Goal: Task Accomplishment & Management: Complete application form

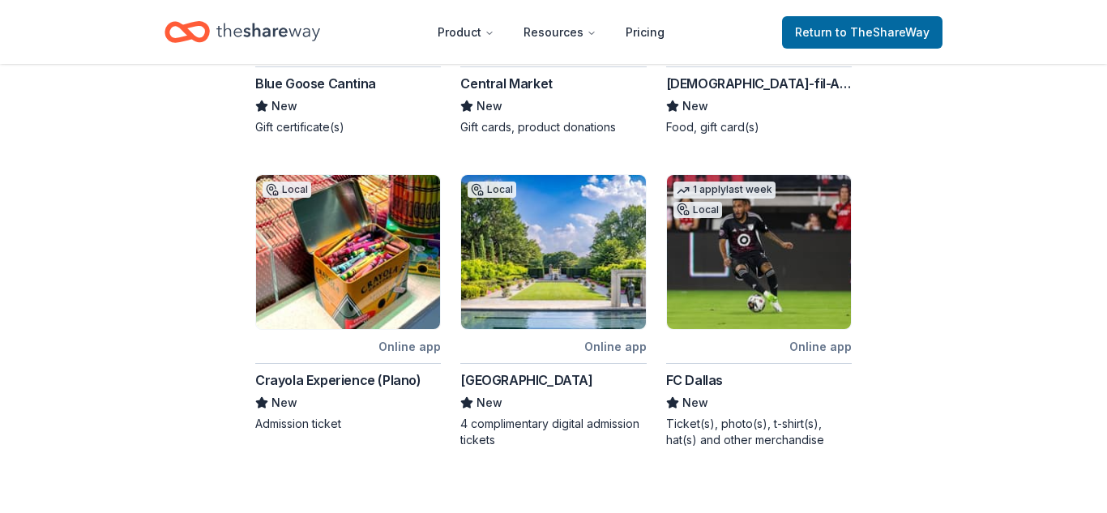
scroll to position [811, 0]
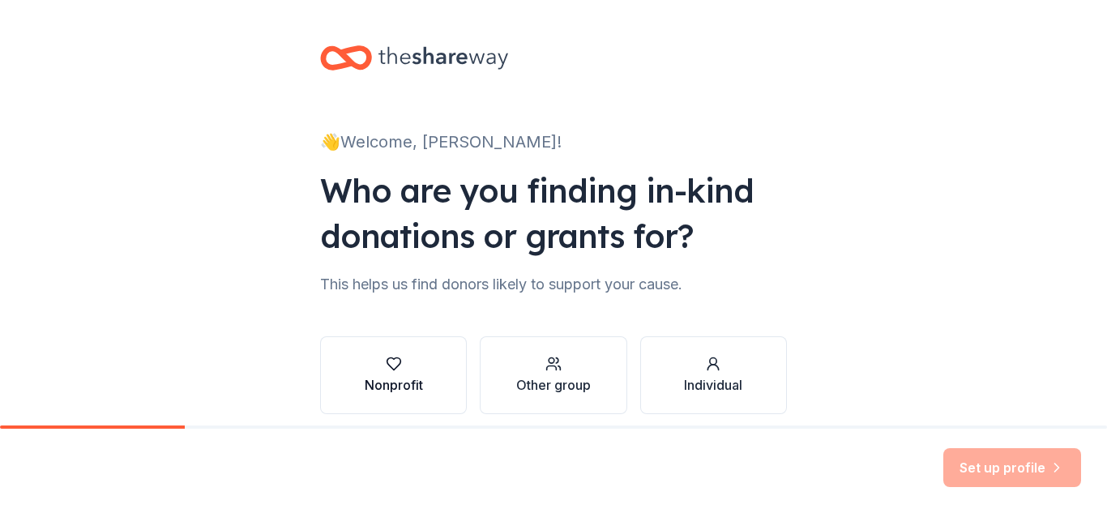
click at [430, 374] on button "Nonprofit" at bounding box center [393, 375] width 147 height 78
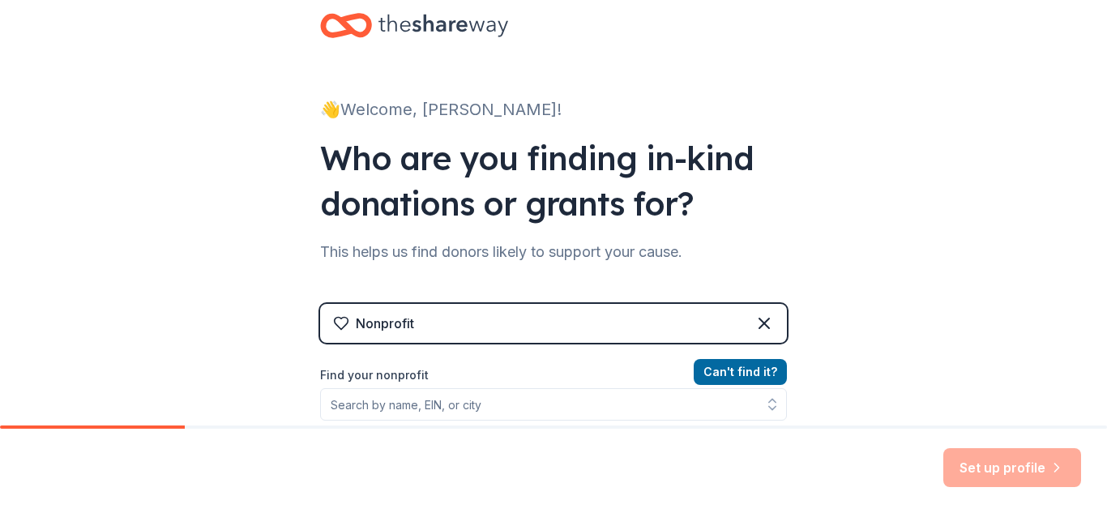
click at [836, 358] on div "👋 Welcome, Meghan! Who are you finding in-kind donations or grants for? This he…" at bounding box center [553, 314] width 1107 height 693
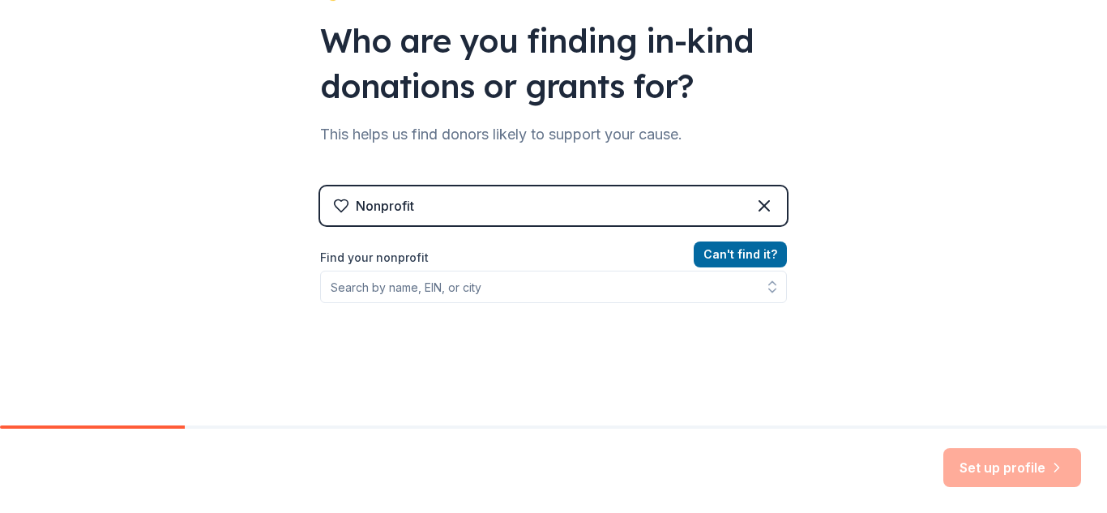
scroll to position [195, 0]
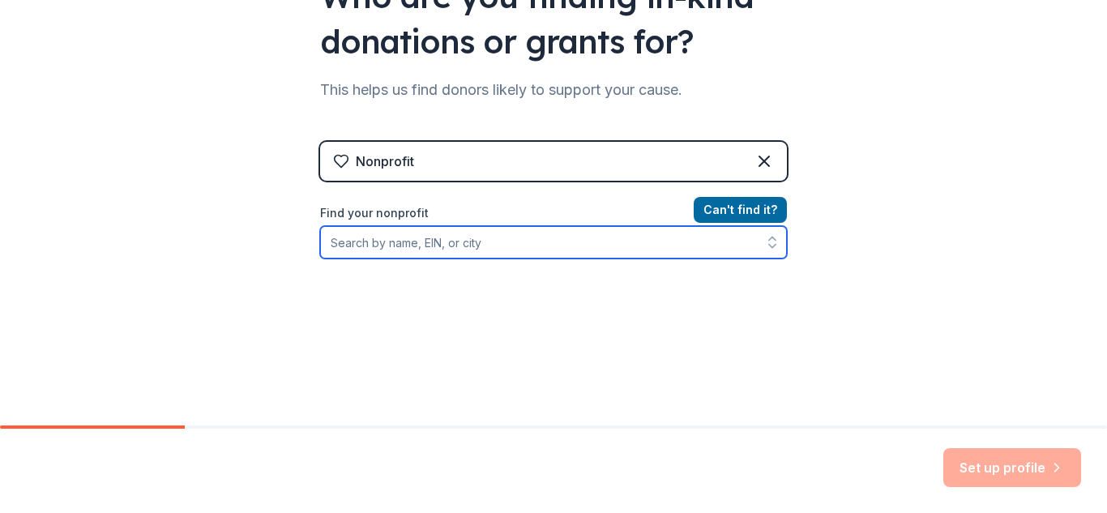
click at [390, 245] on input "Find your nonprofit" at bounding box center [553, 242] width 467 height 32
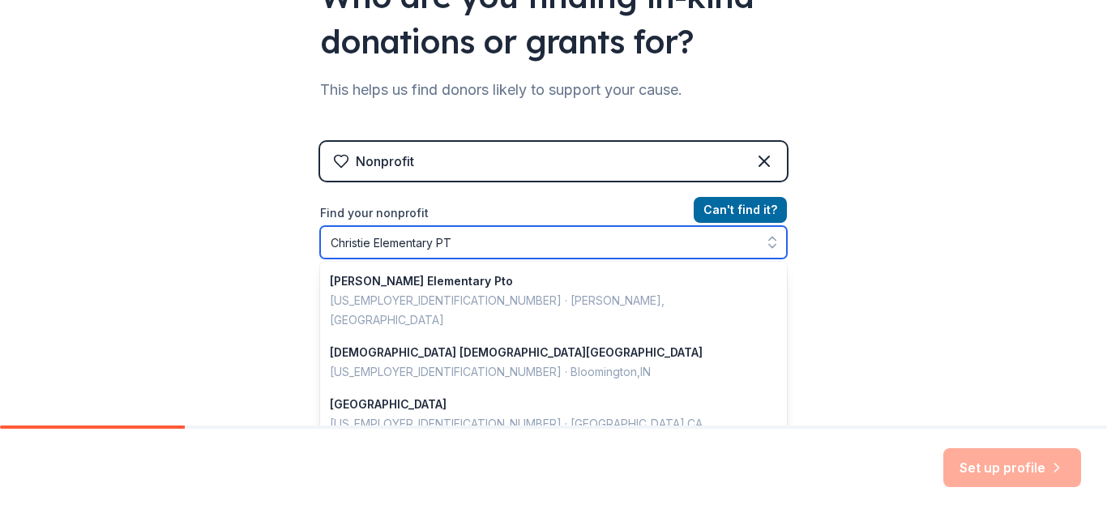
type input "Christie Elementary PTA"
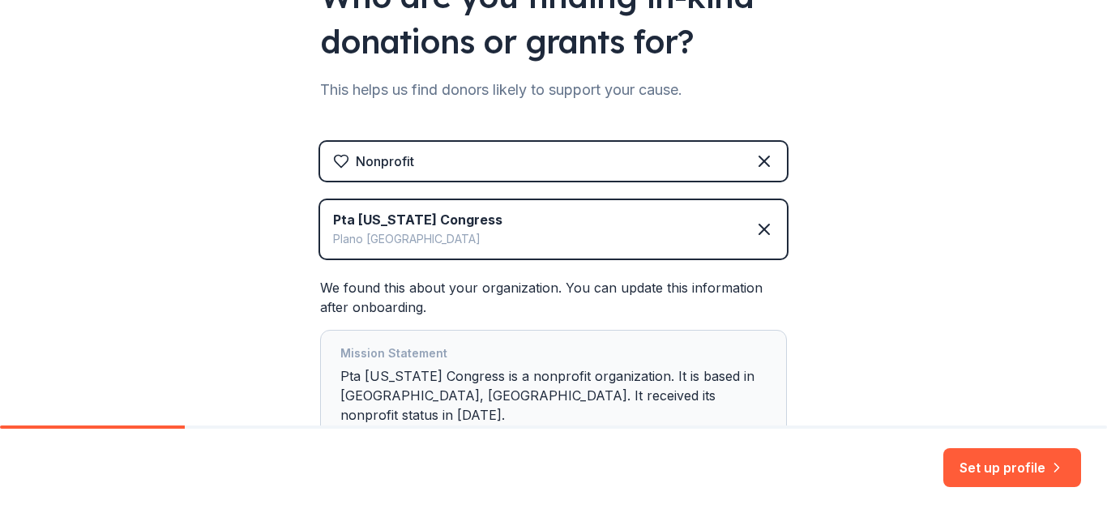
click at [875, 301] on div "👋 Welcome, Meghan! Who are you finding in-kind donations or grants for? This he…" at bounding box center [553, 180] width 1107 height 750
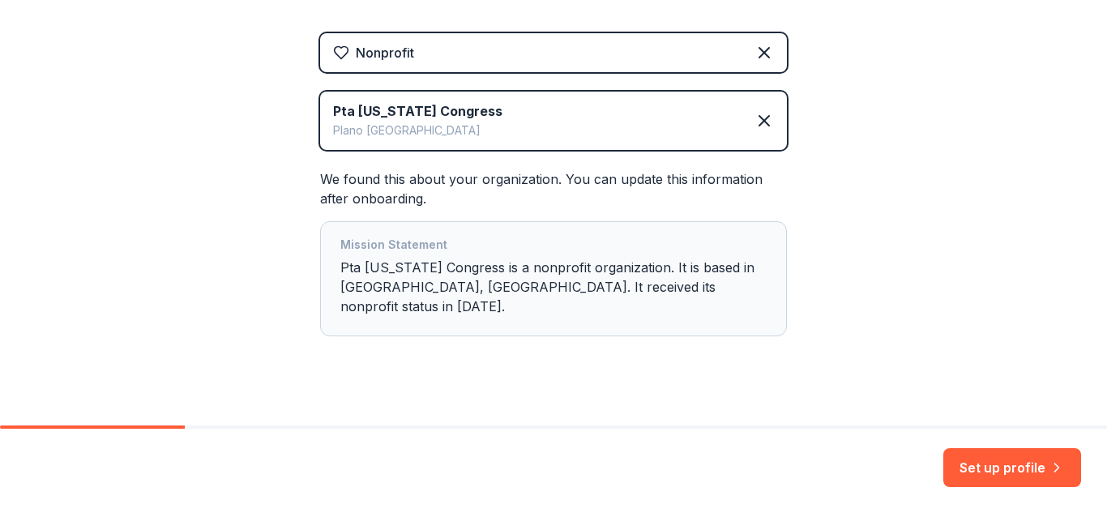
scroll to position [305, 0]
click at [1003, 471] on button "Set up profile" at bounding box center [1013, 467] width 138 height 39
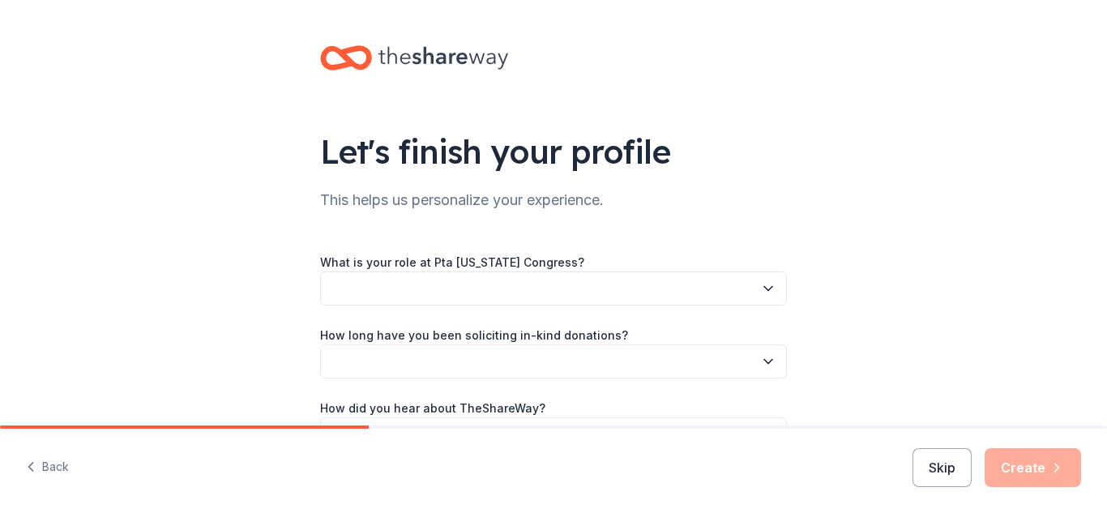
click at [490, 286] on button "button" at bounding box center [553, 289] width 467 height 34
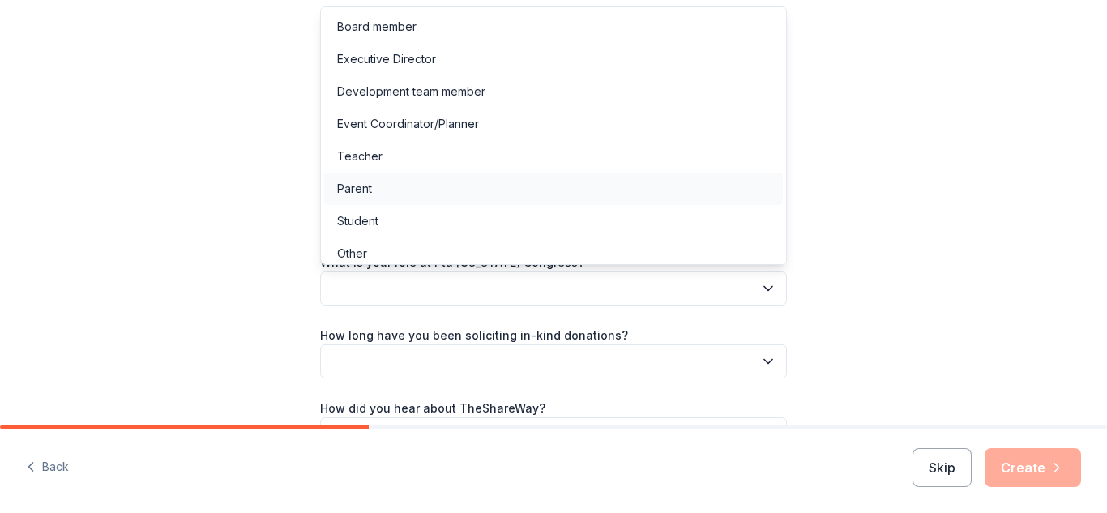
click at [445, 177] on div "Parent" at bounding box center [553, 189] width 459 height 32
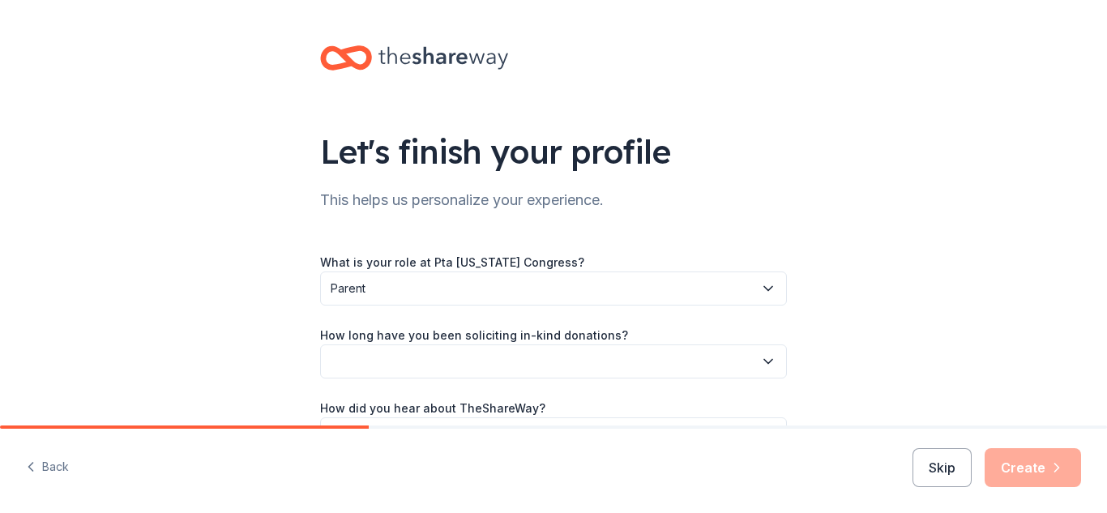
click at [470, 356] on button "button" at bounding box center [553, 361] width 467 height 34
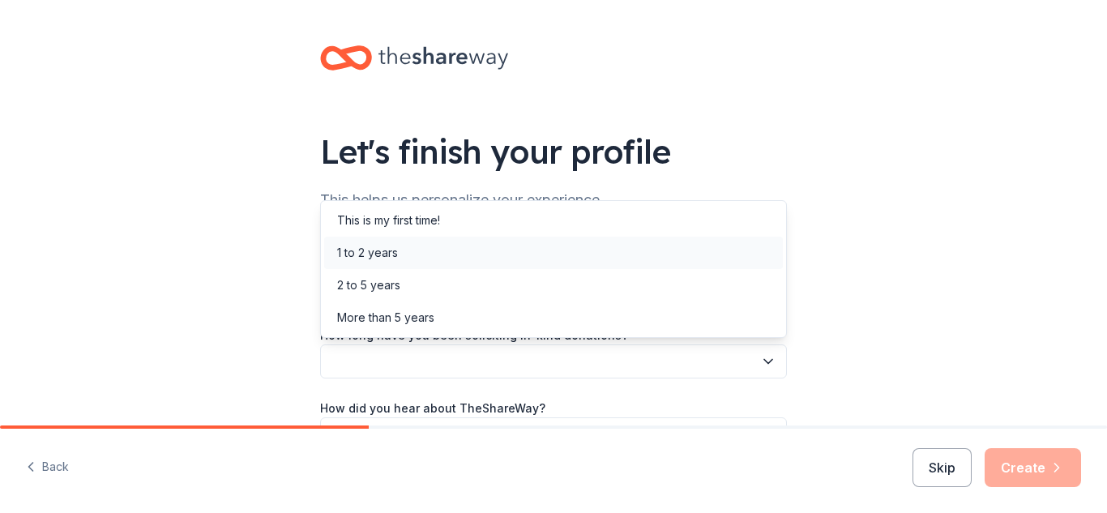
click at [428, 259] on div "1 to 2 years" at bounding box center [553, 253] width 459 height 32
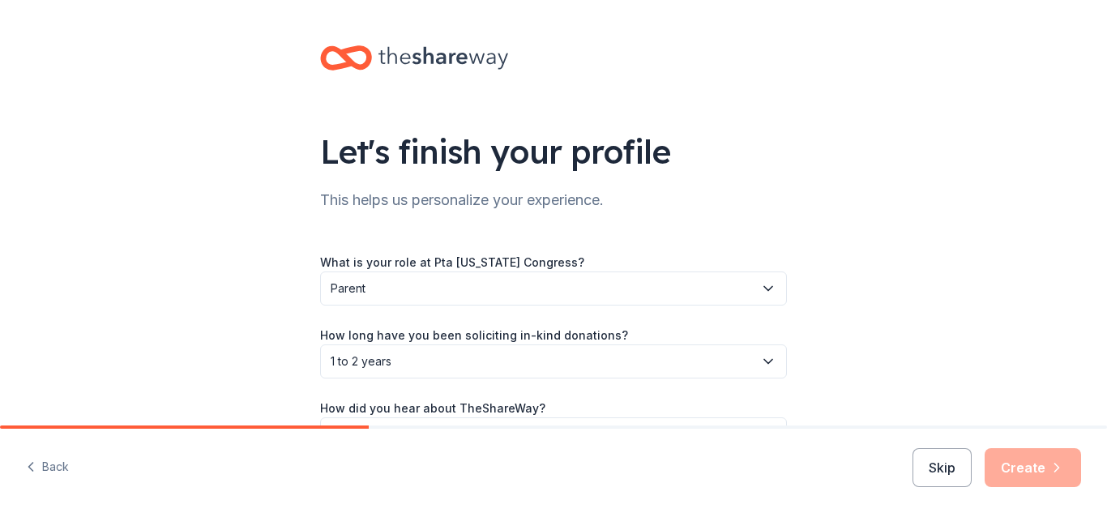
click at [226, 359] on div "Let's finish your profile This helps us personalize your experience. What is yo…" at bounding box center [553, 264] width 1107 height 529
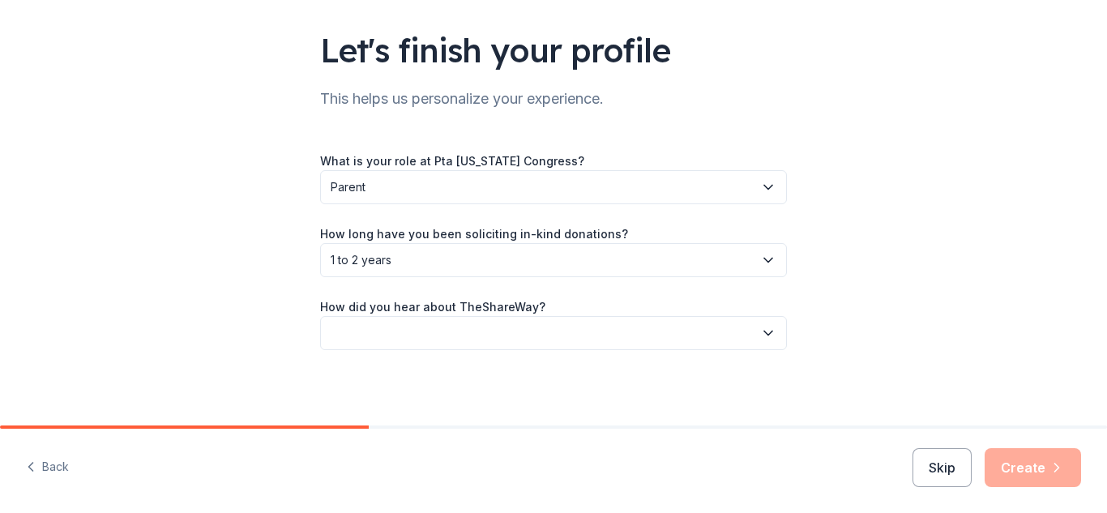
scroll to position [104, 0]
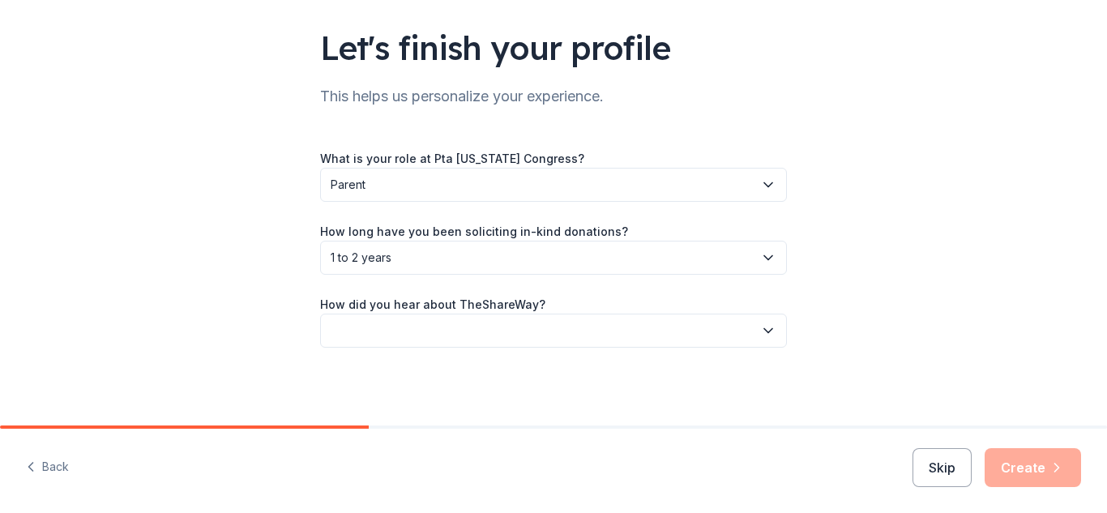
click at [410, 315] on button "button" at bounding box center [553, 331] width 467 height 34
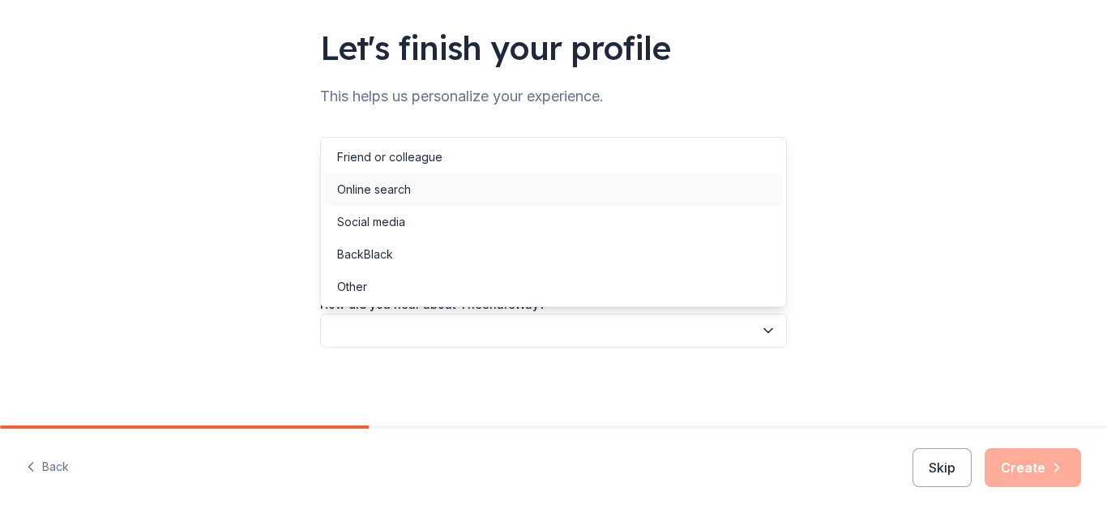
click at [373, 197] on div "Online search" at bounding box center [374, 189] width 74 height 19
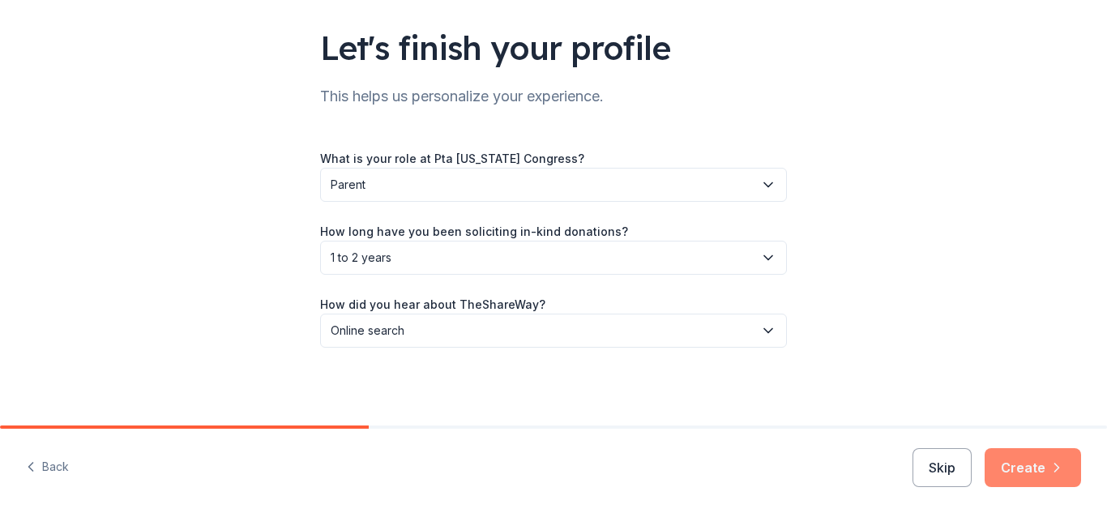
click at [1030, 469] on button "Create" at bounding box center [1033, 467] width 96 height 39
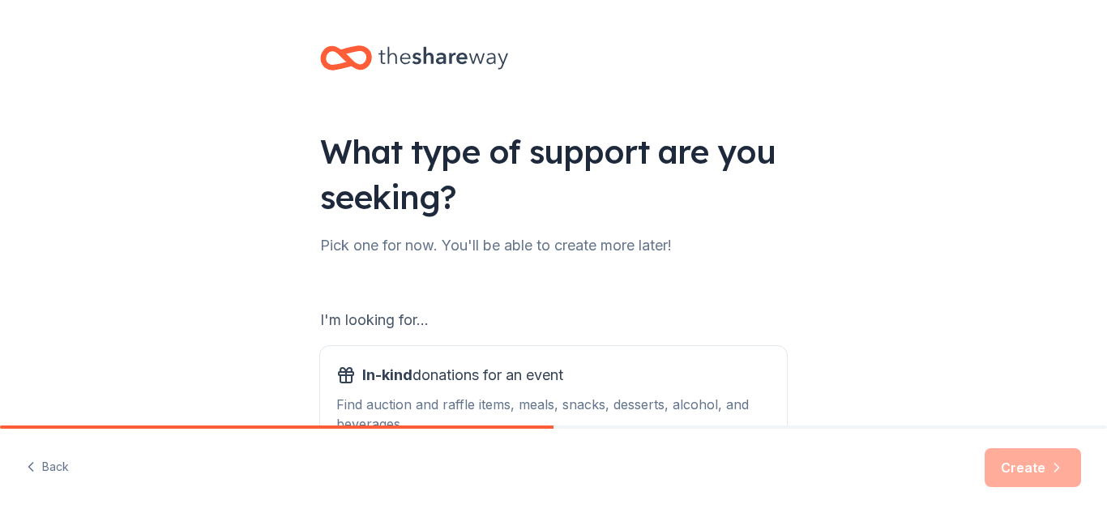
click at [724, 325] on div "I'm looking for... In-kind donations for an event Find auction and raffle items…" at bounding box center [553, 436] width 467 height 259
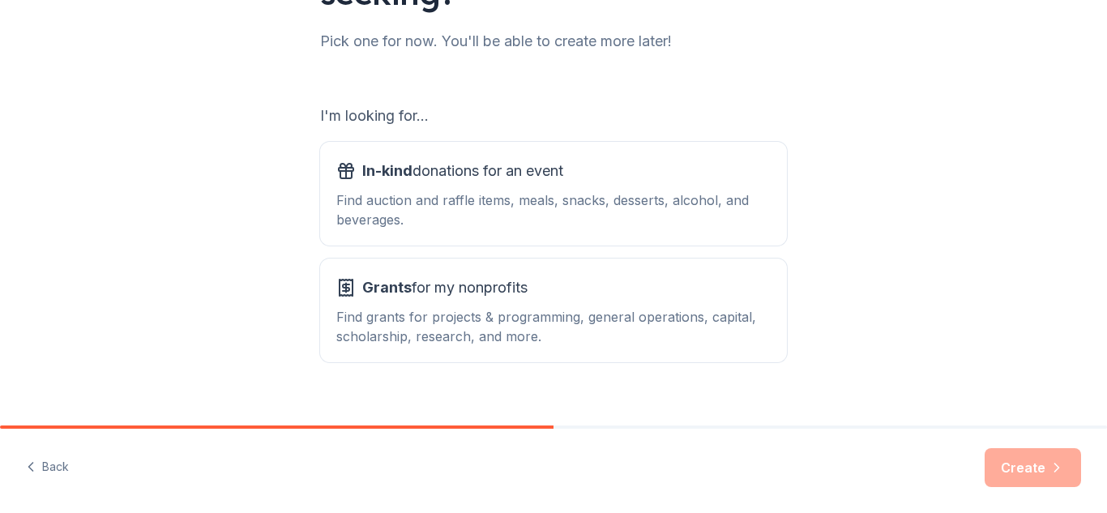
scroll to position [227, 0]
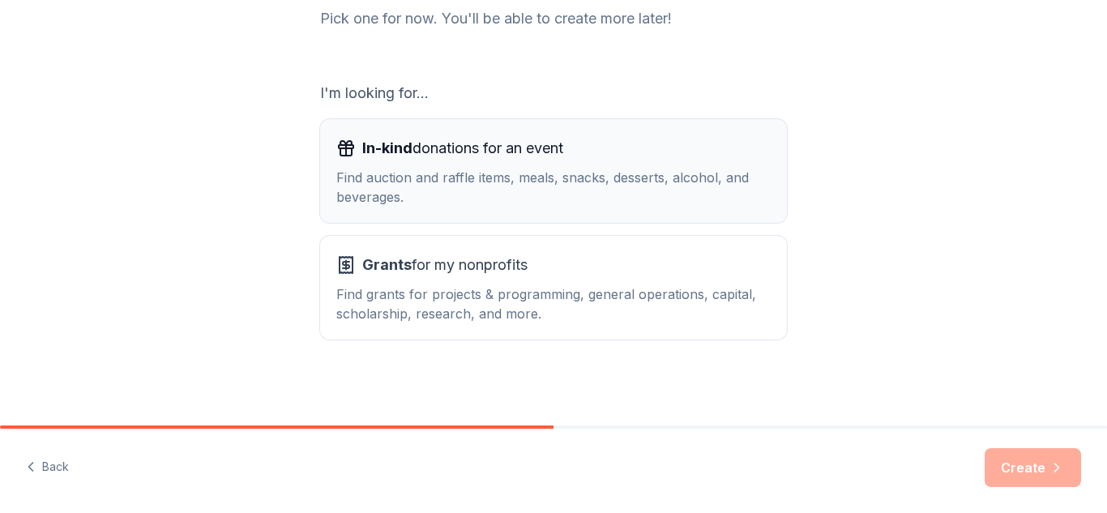
click at [581, 153] on div "In-kind donations for an event" at bounding box center [553, 148] width 434 height 26
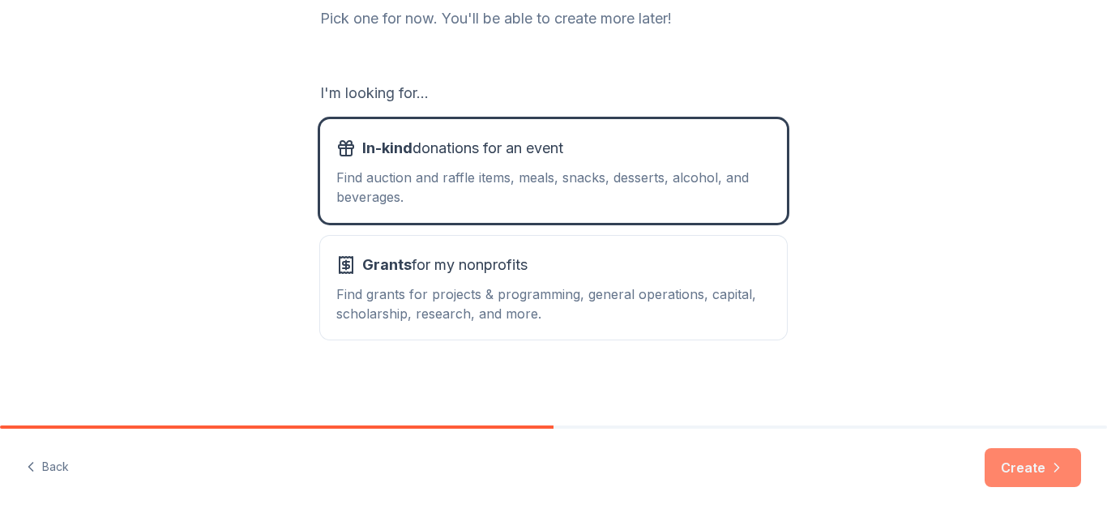
click at [1080, 468] on button "Create" at bounding box center [1033, 467] width 96 height 39
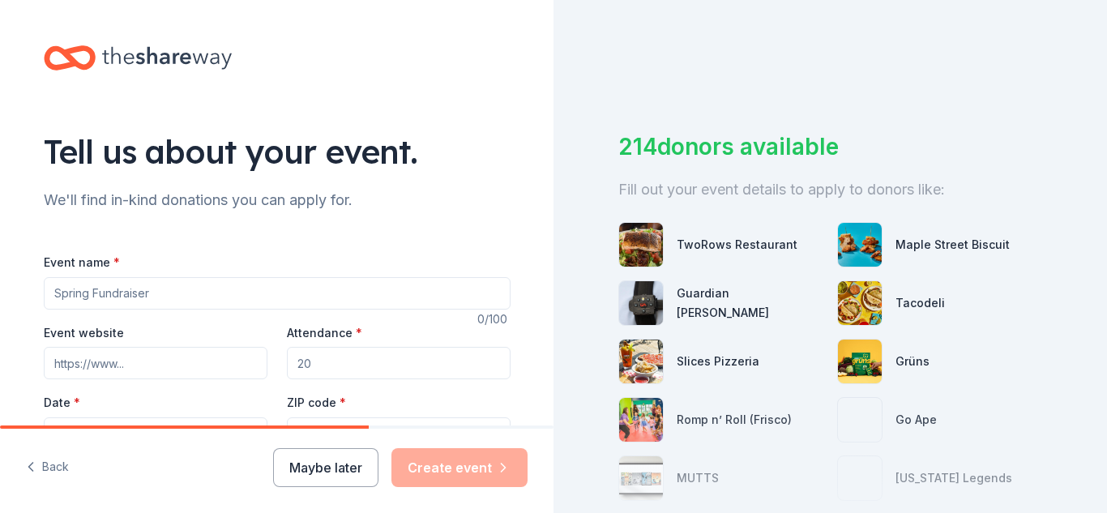
click at [173, 188] on div "We'll find in-kind donations you can apply for." at bounding box center [277, 200] width 467 height 26
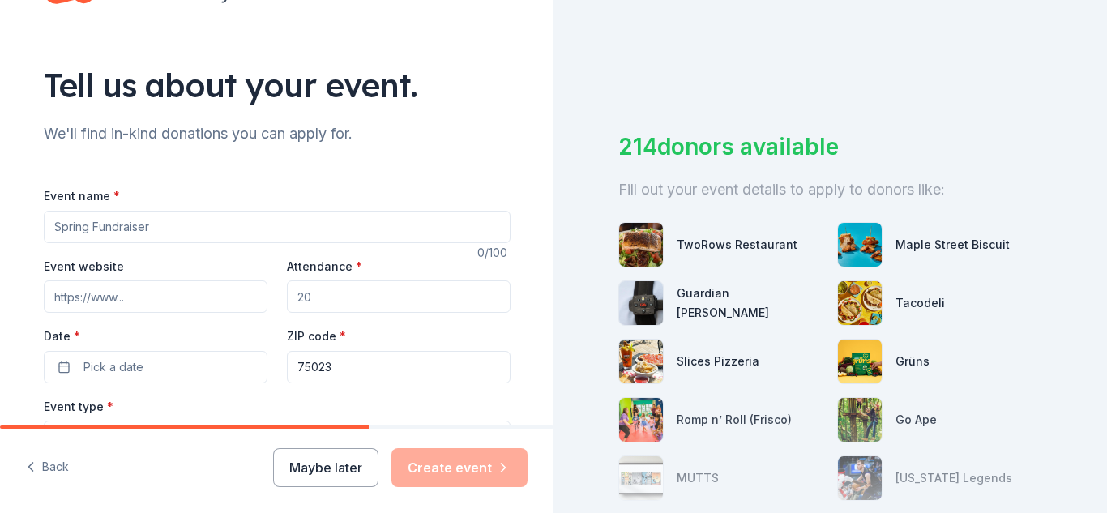
scroll to position [97, 0]
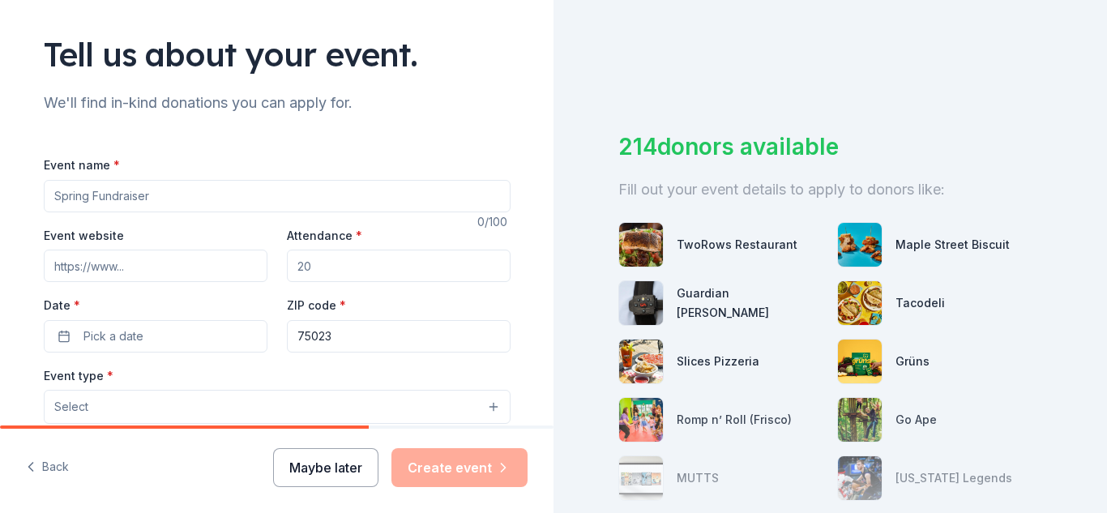
click at [315, 468] on button "Maybe later" at bounding box center [325, 467] width 105 height 39
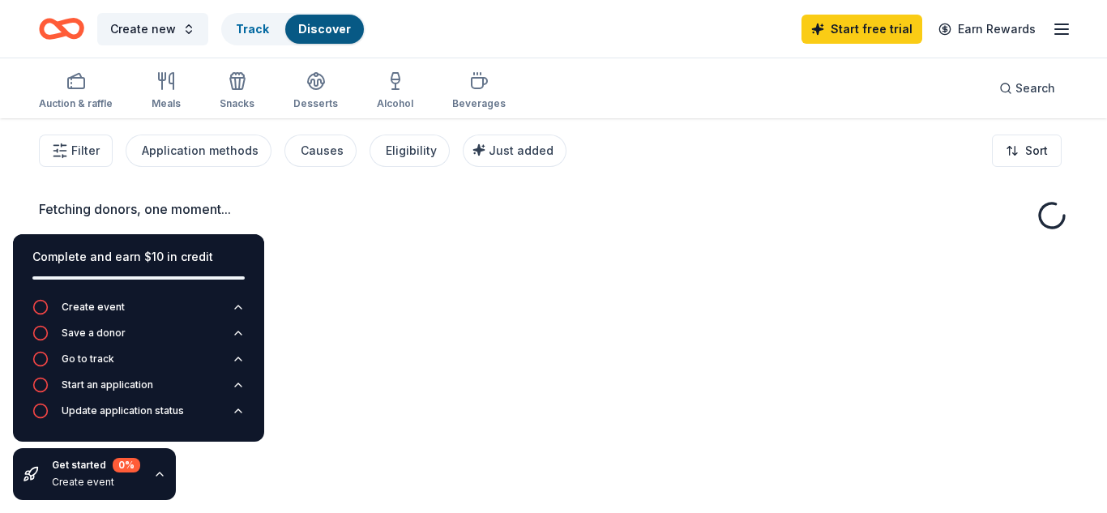
click at [325, 426] on div "Fetching donors, one moment..." at bounding box center [553, 374] width 1107 height 513
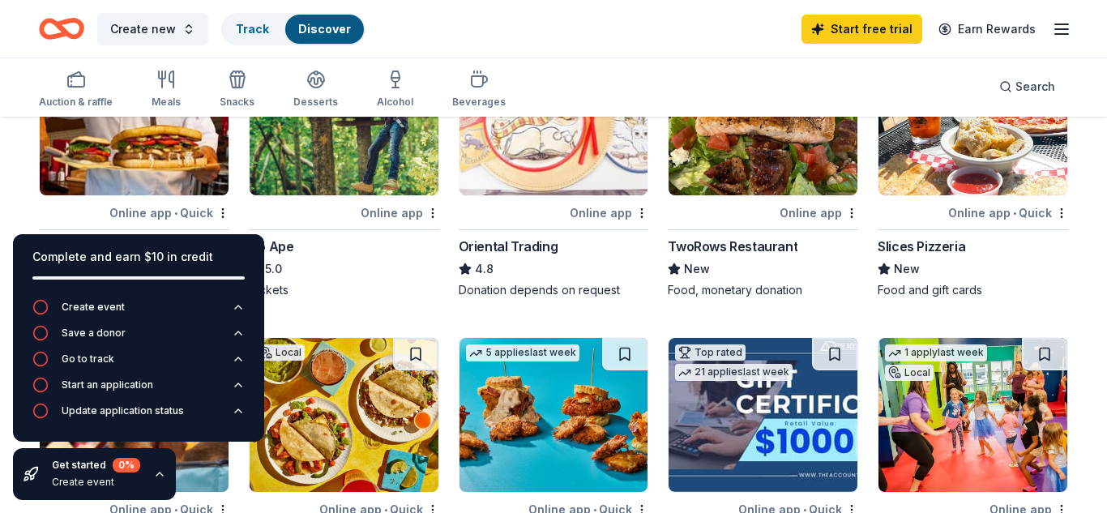
scroll to position [231, 0]
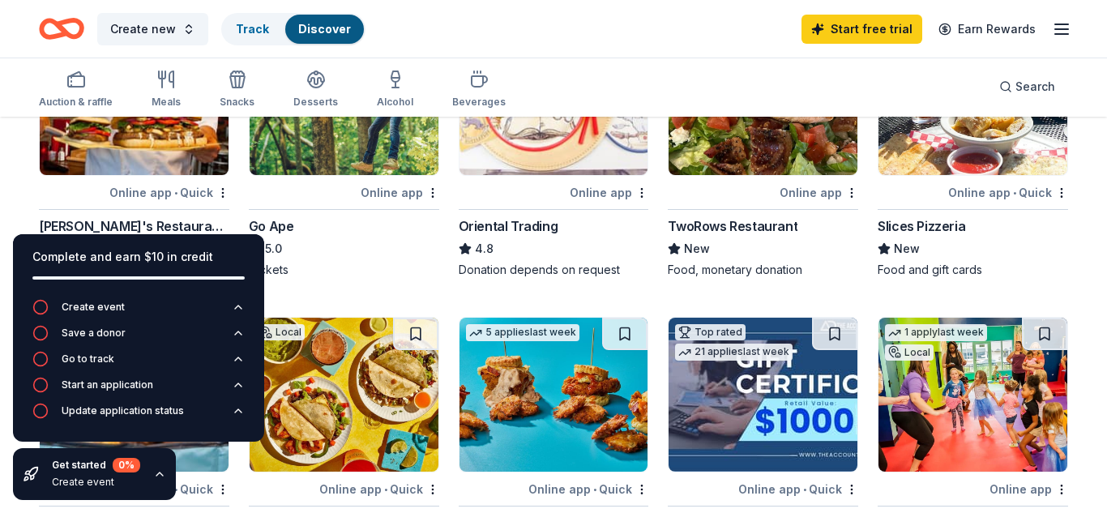
click at [166, 473] on div "Get started 0 % Create event" at bounding box center [94, 474] width 163 height 52
click at [160, 477] on icon "button" at bounding box center [159, 474] width 13 height 13
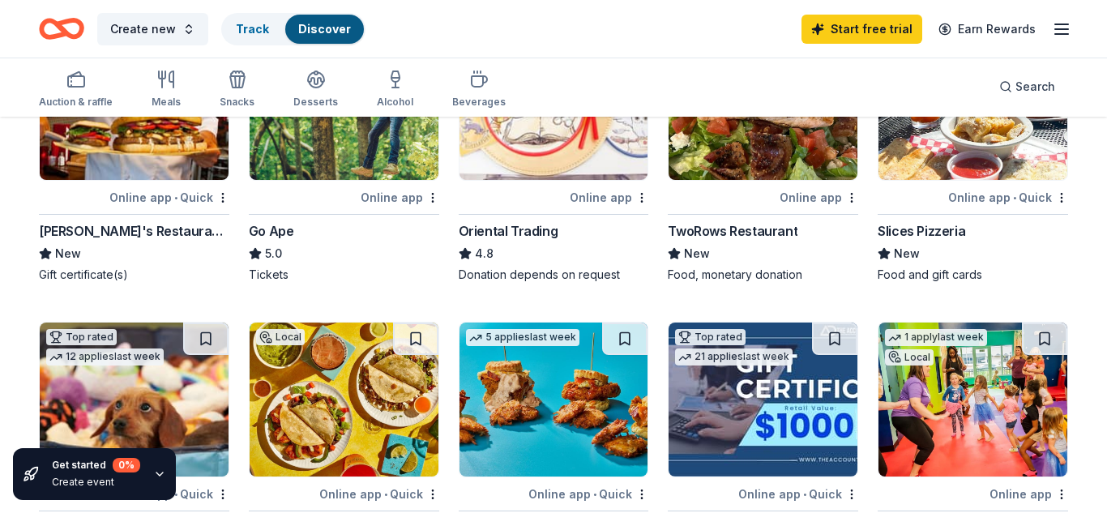
scroll to position [219, 0]
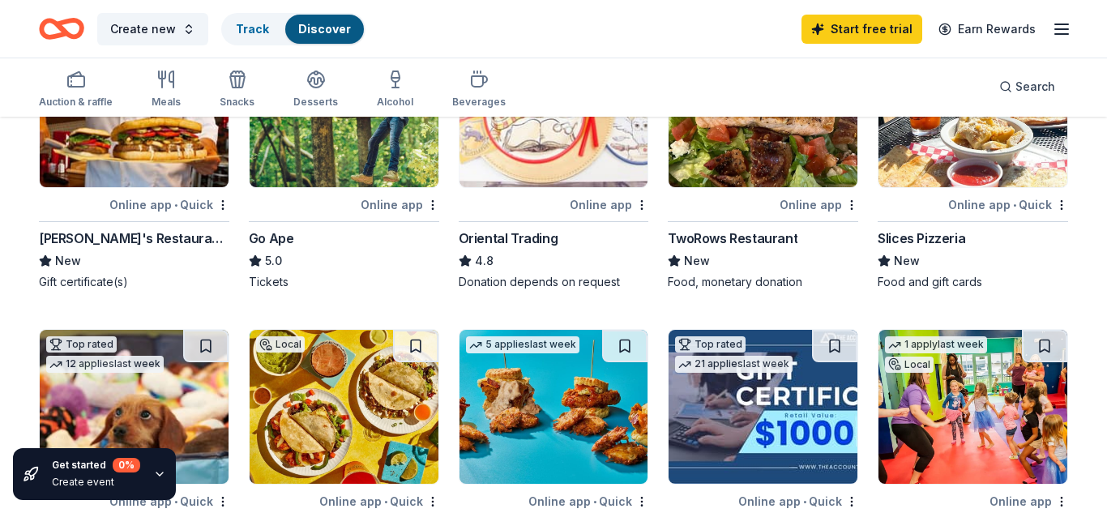
click at [143, 207] on div "Online app • Quick" at bounding box center [169, 205] width 120 height 20
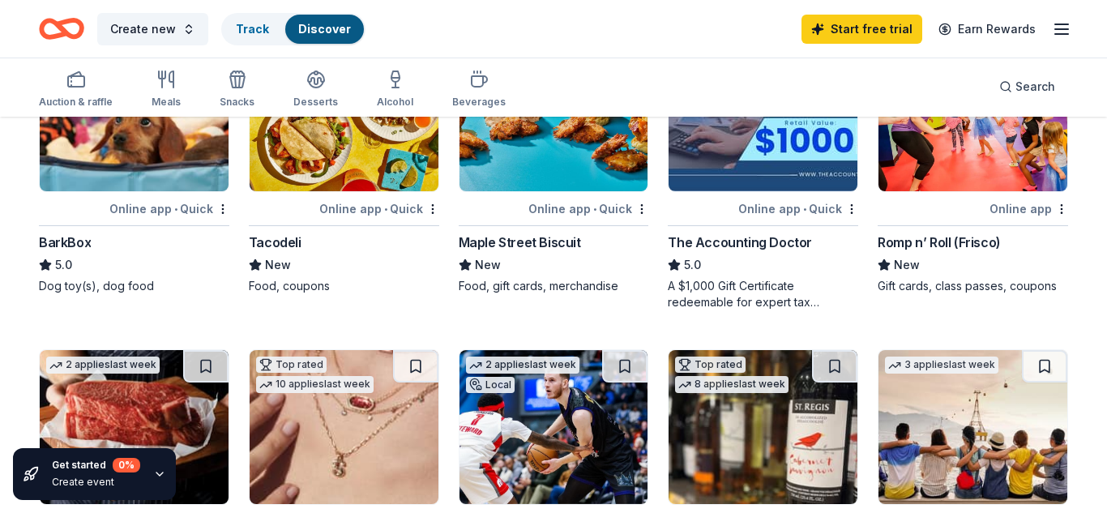
scroll to position [543, 0]
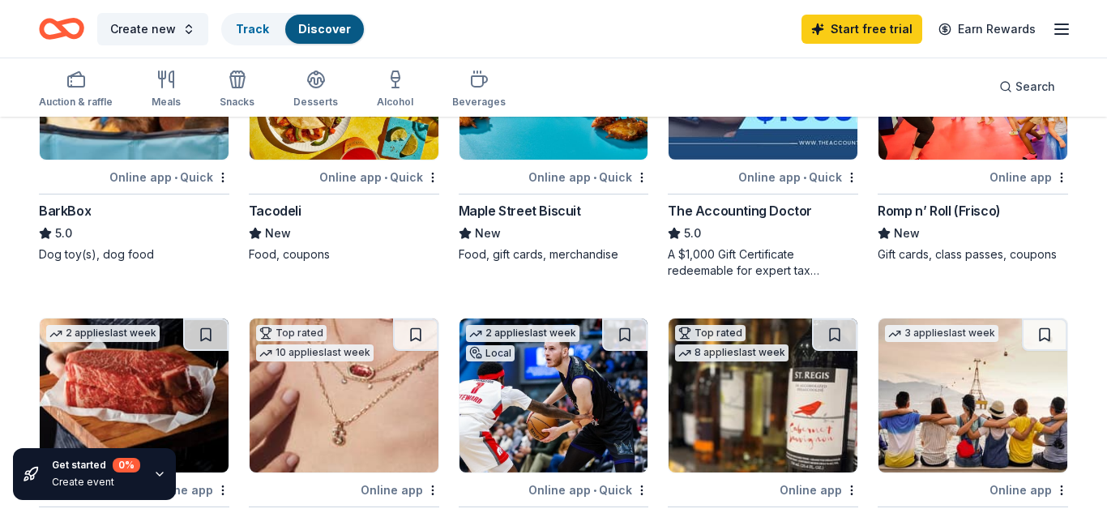
click at [972, 204] on div "Romp n’ Roll (Frisco)" at bounding box center [939, 210] width 123 height 19
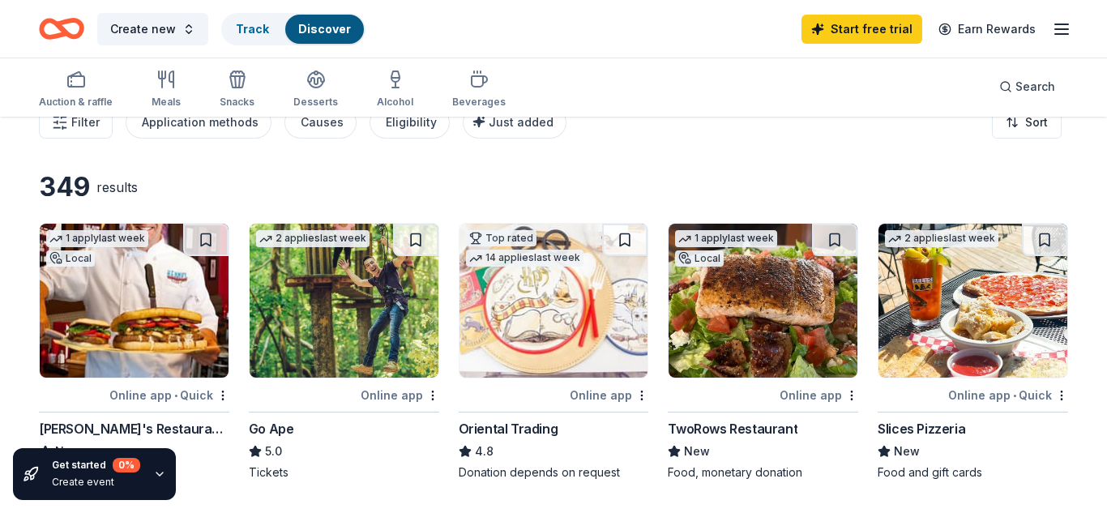
scroll to position [24, 0]
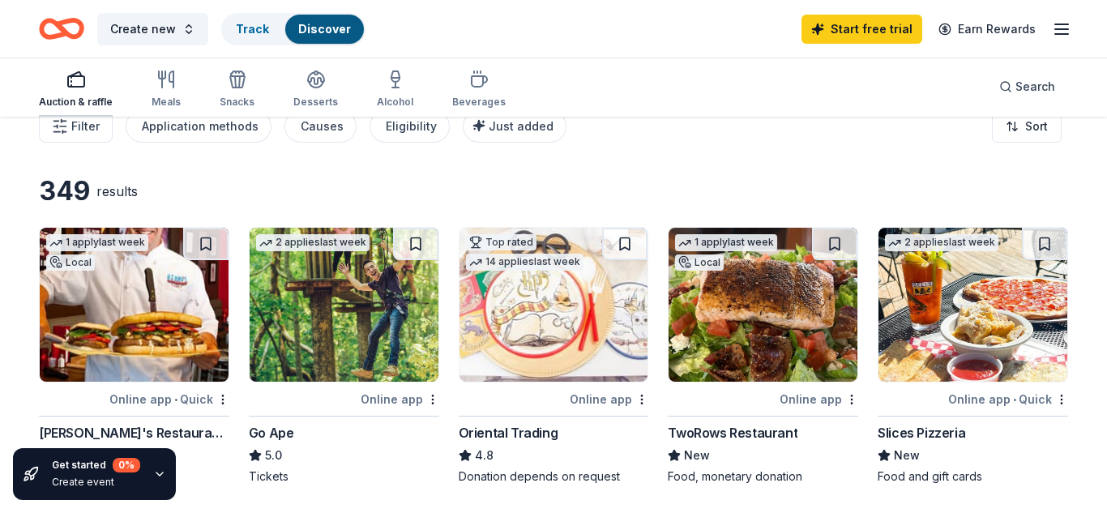
click at [71, 94] on div "Auction & raffle" at bounding box center [76, 89] width 74 height 39
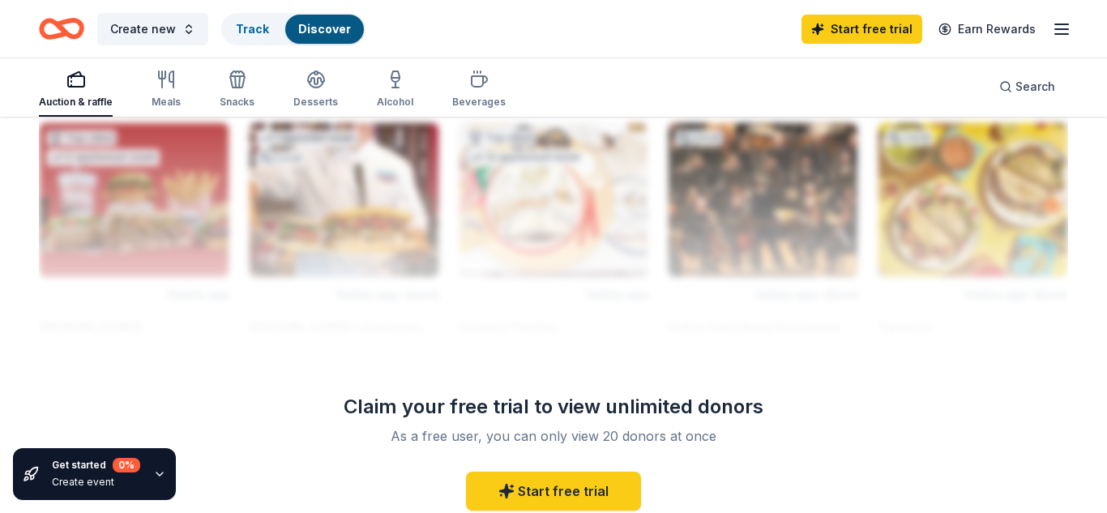
scroll to position [1427, 0]
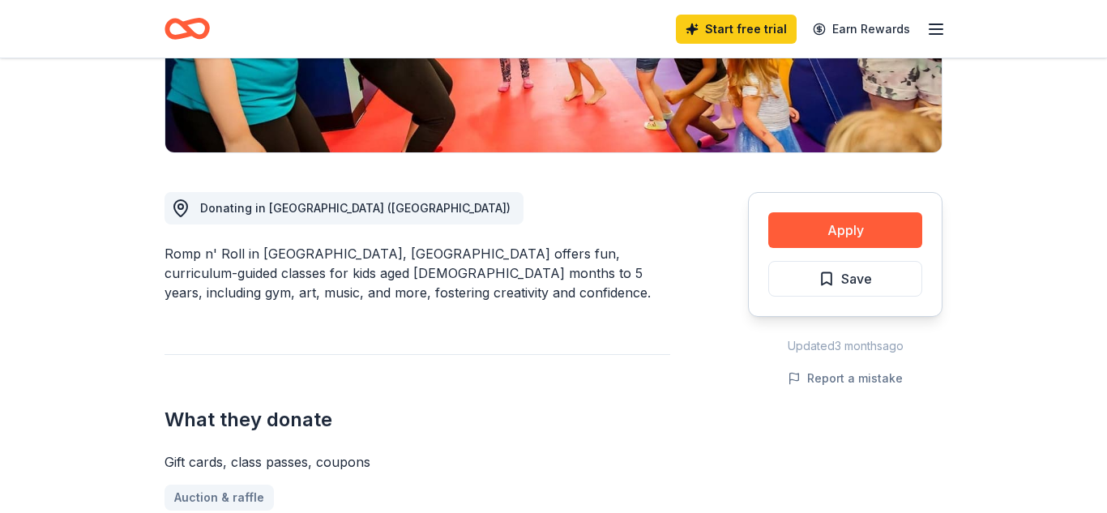
scroll to position [343, 0]
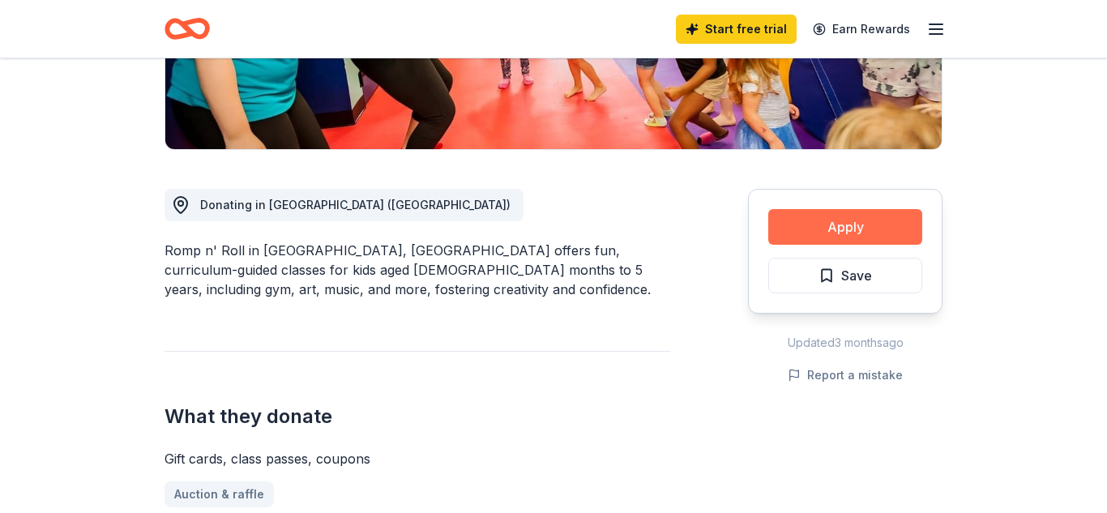
click at [835, 226] on button "Apply" at bounding box center [845, 227] width 154 height 36
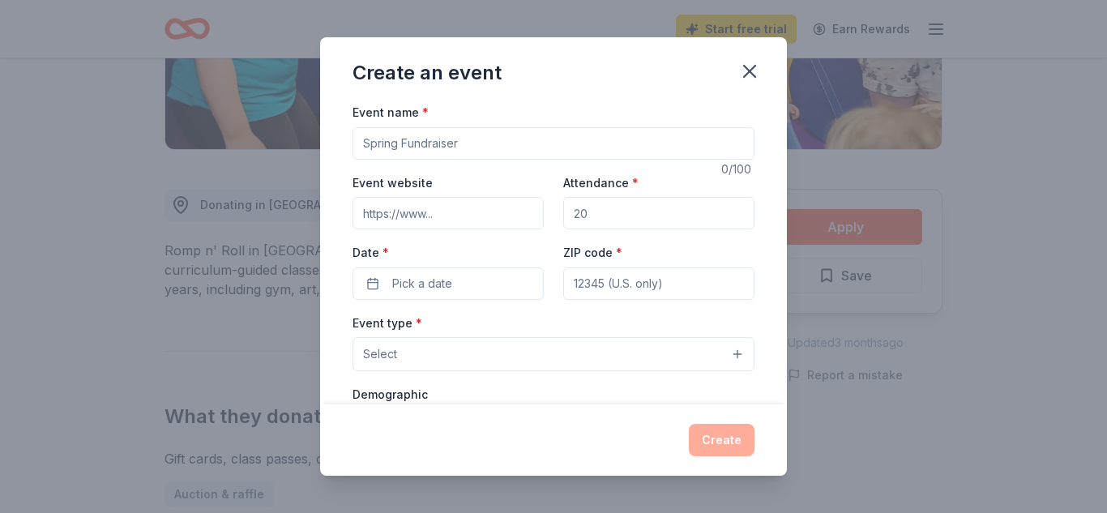
click at [440, 138] on input "Event name *" at bounding box center [554, 143] width 402 height 32
type input "Christie Elementary PTA Silent Auction and Fall Fest"
type input "Christie-pta.org"
type input "500"
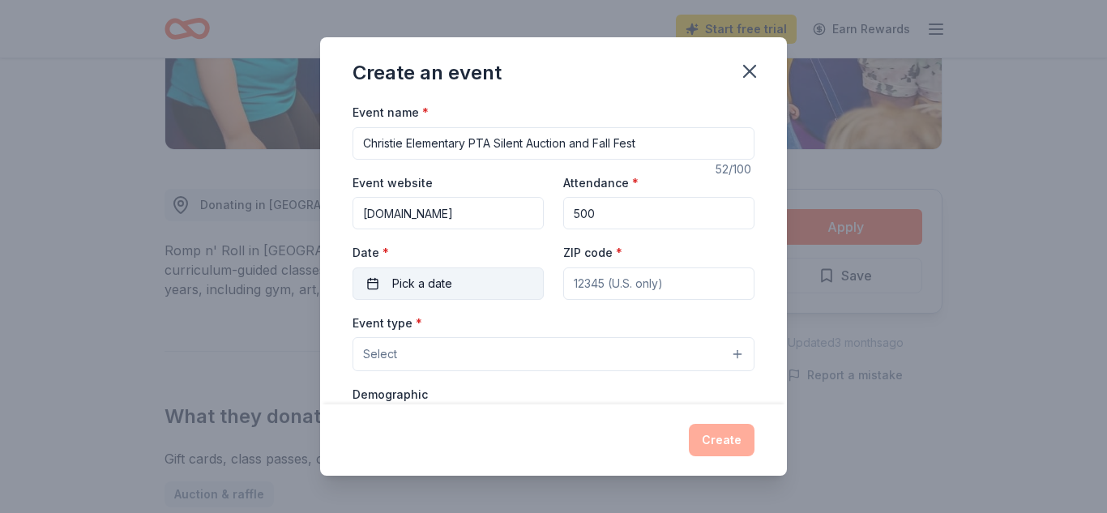
click at [371, 294] on button "Pick a date" at bounding box center [448, 283] width 191 height 32
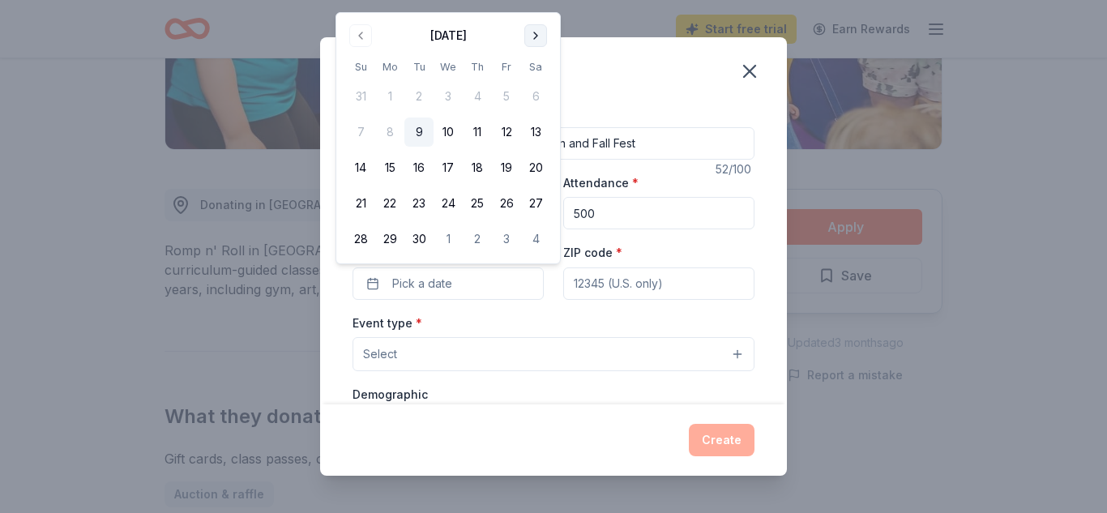
click at [533, 43] on button "Go to next month" at bounding box center [535, 35] width 23 height 23
click at [537, 90] on button "4" at bounding box center [535, 96] width 29 height 29
click at [592, 296] on input "ZIP code *" at bounding box center [658, 283] width 191 height 32
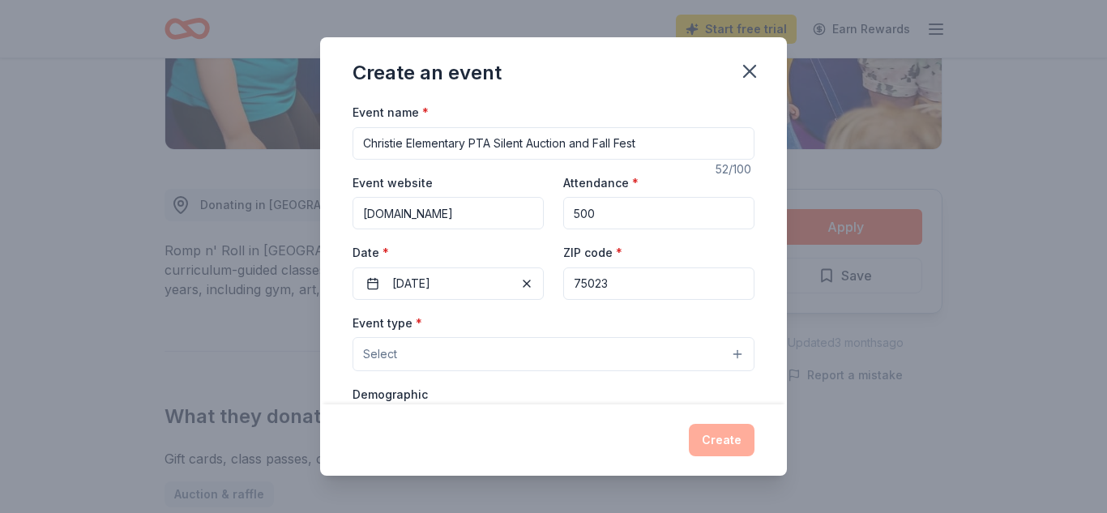
type input "75023"
click at [480, 357] on button "Select" at bounding box center [554, 354] width 402 height 34
click at [772, 321] on div "Event name * Christie Elementary PTA Silent Auction and Fall Fest 52 /100 Event…" at bounding box center [553, 253] width 467 height 302
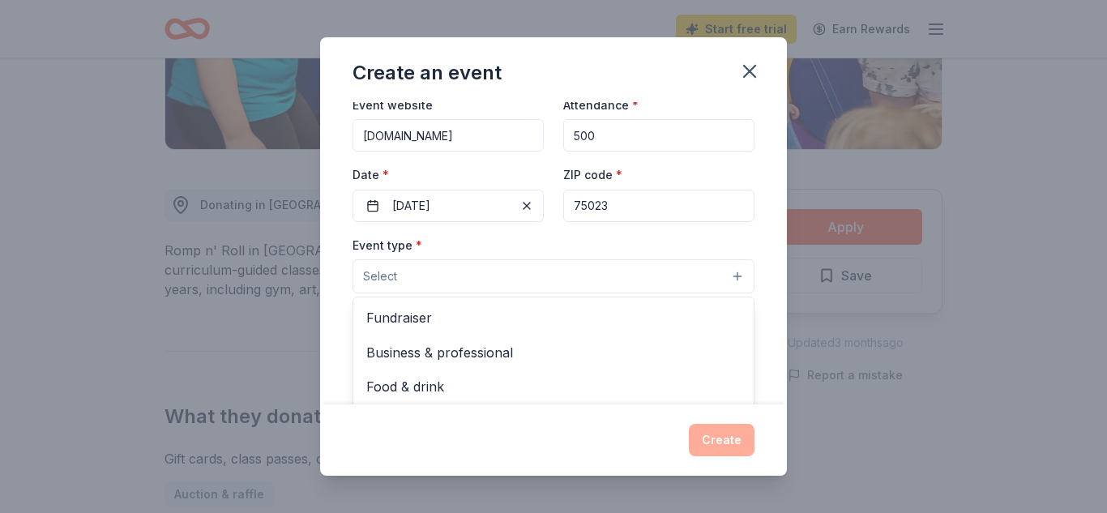
scroll to position [147, 0]
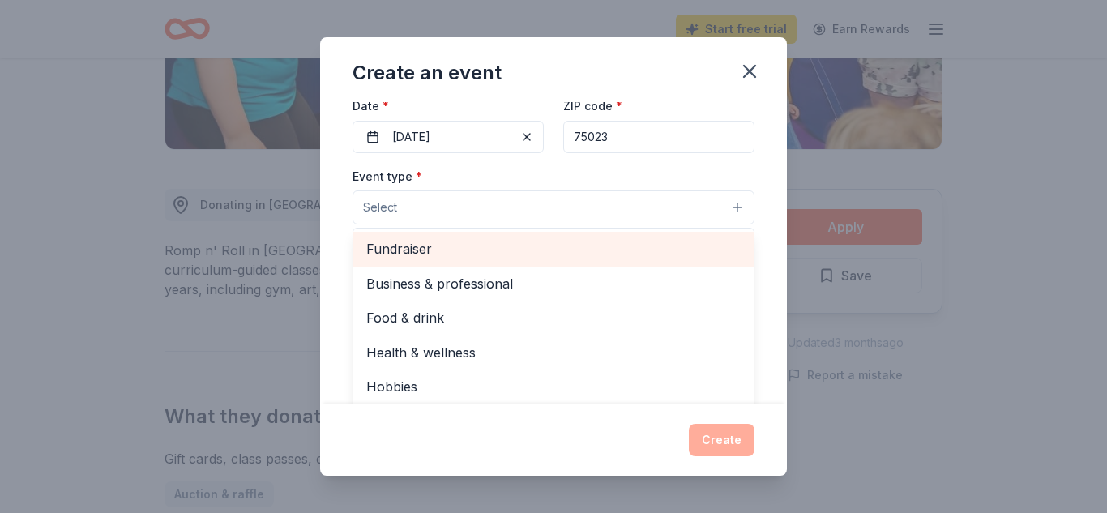
click at [438, 252] on span "Fundraiser" at bounding box center [553, 248] width 374 height 21
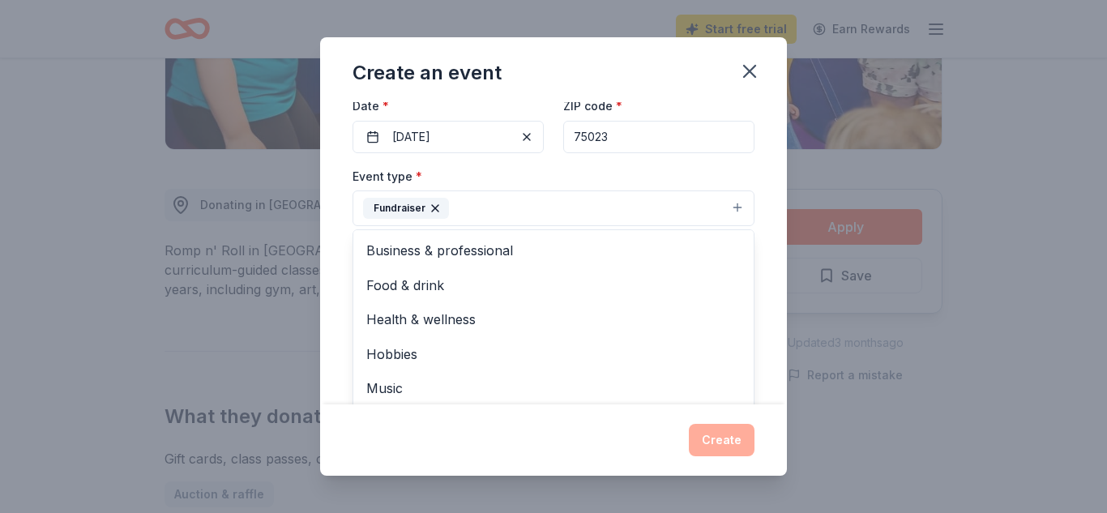
click at [766, 233] on div "Event name * Christie Elementary PTA Silent Auction and Fall Fest 52 /100 Event…" at bounding box center [553, 253] width 467 height 302
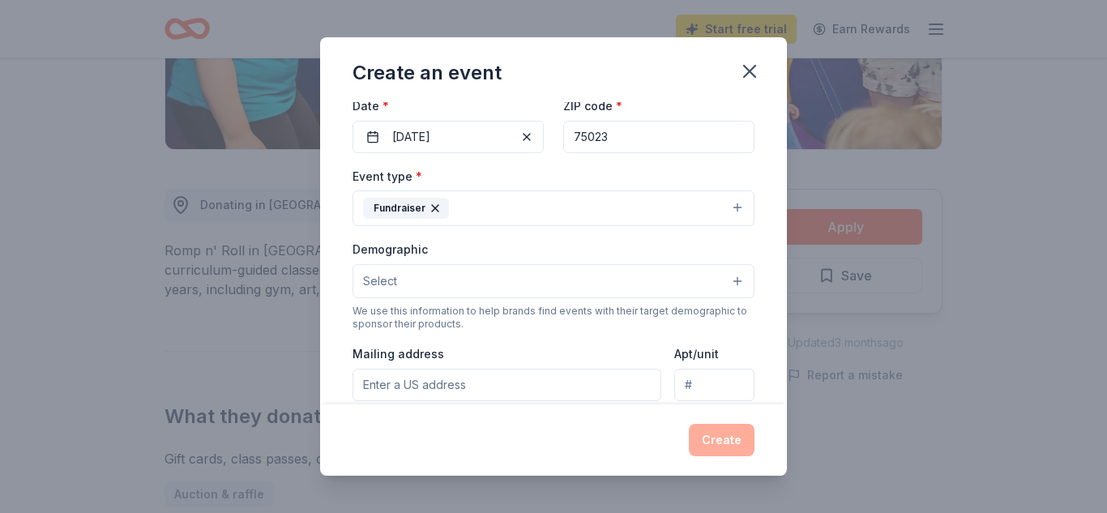
click at [631, 273] on button "Select" at bounding box center [554, 281] width 402 height 34
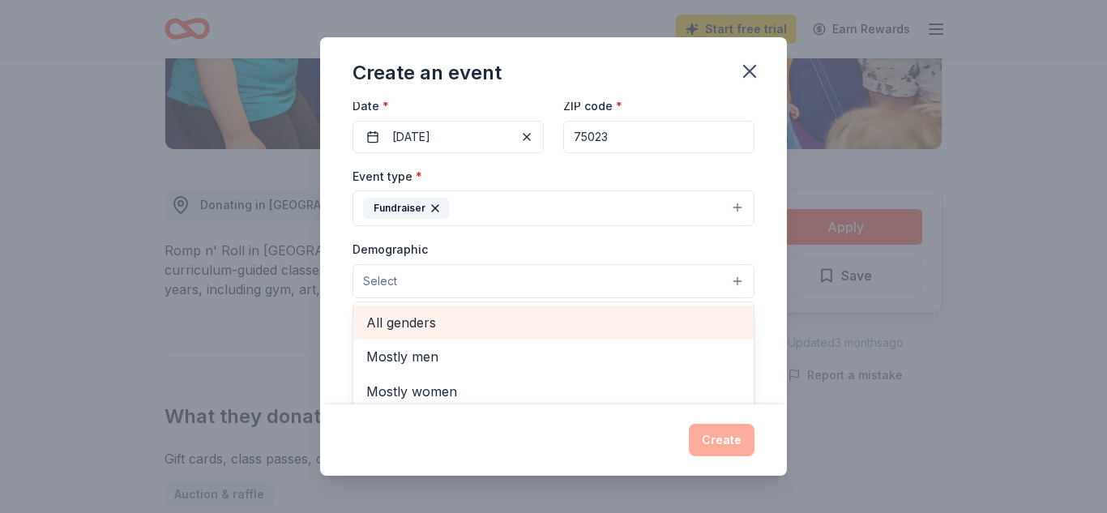
click at [553, 319] on span "All genders" at bounding box center [553, 322] width 374 height 21
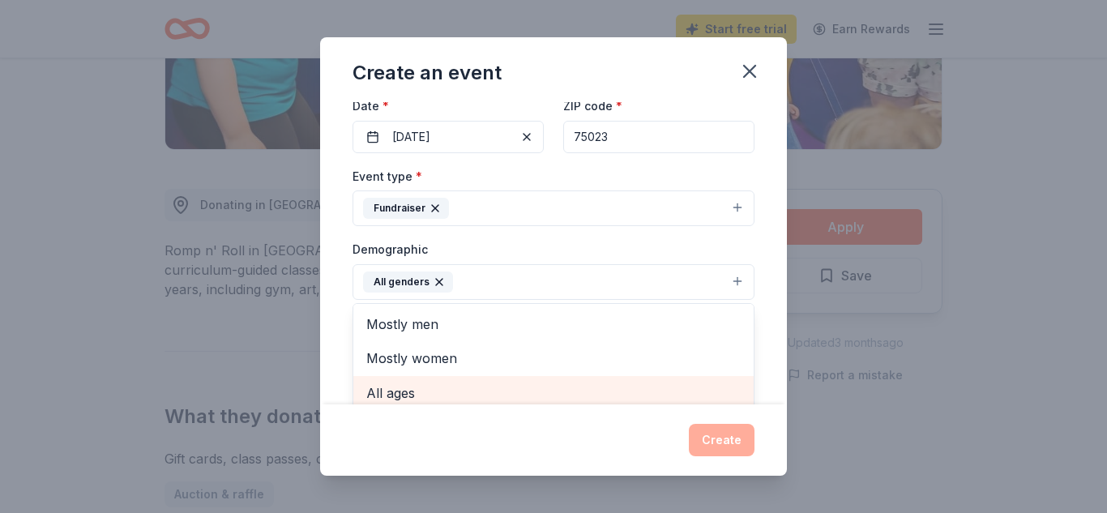
click at [562, 396] on span "All ages" at bounding box center [553, 393] width 374 height 21
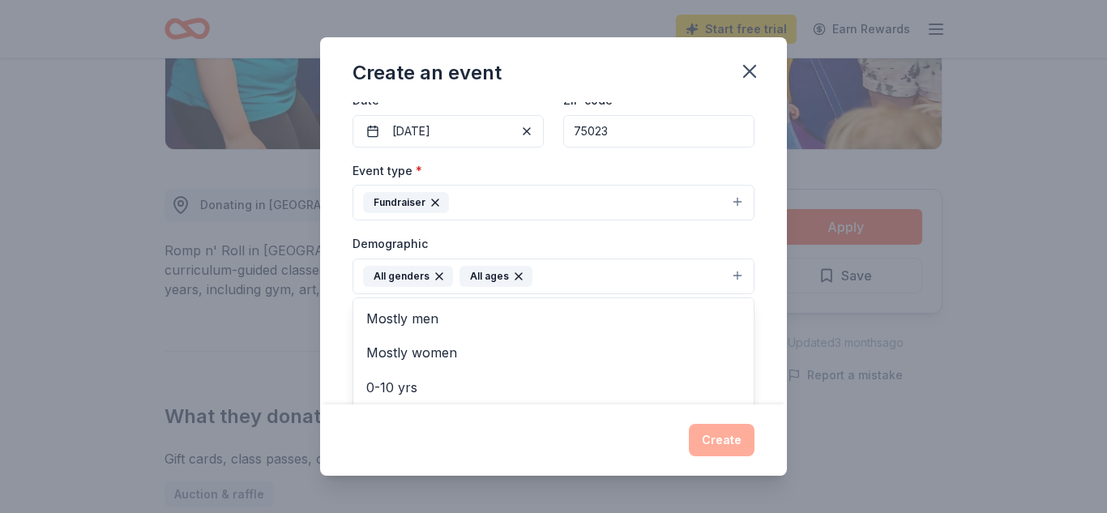
click at [768, 302] on div "Event name * Christie Elementary PTA Silent Auction and Fall Fest 52 /100 Event…" at bounding box center [553, 253] width 467 height 302
click at [766, 275] on div "Event name * Christie Elementary PTA Silent Auction and Fall Fest 52 /100 Event…" at bounding box center [553, 253] width 467 height 302
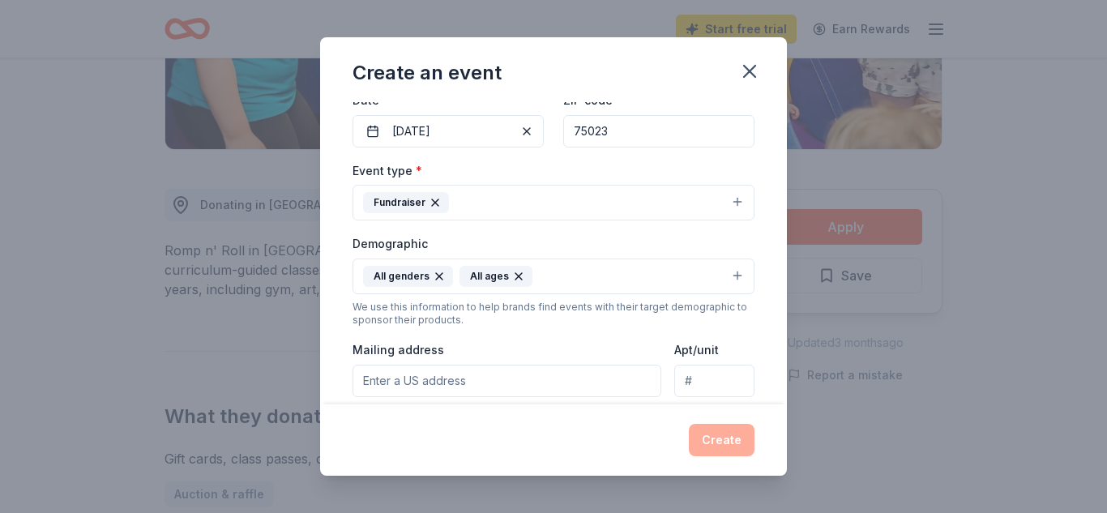
click at [763, 281] on div "Event name * Christie Elementary PTA Silent Auction and Fall Fest 52 /100 Event…" at bounding box center [553, 253] width 467 height 302
click at [561, 353] on div "Mailing address" at bounding box center [507, 369] width 309 height 58
click at [523, 376] on input "Mailing address" at bounding box center [507, 381] width 309 height 32
type input "3801 Rainier Rd"
click at [760, 350] on div "Event name * Christie Elementary PTA Silent Auction and Fall Fest 52 /100 Event…" at bounding box center [553, 253] width 467 height 302
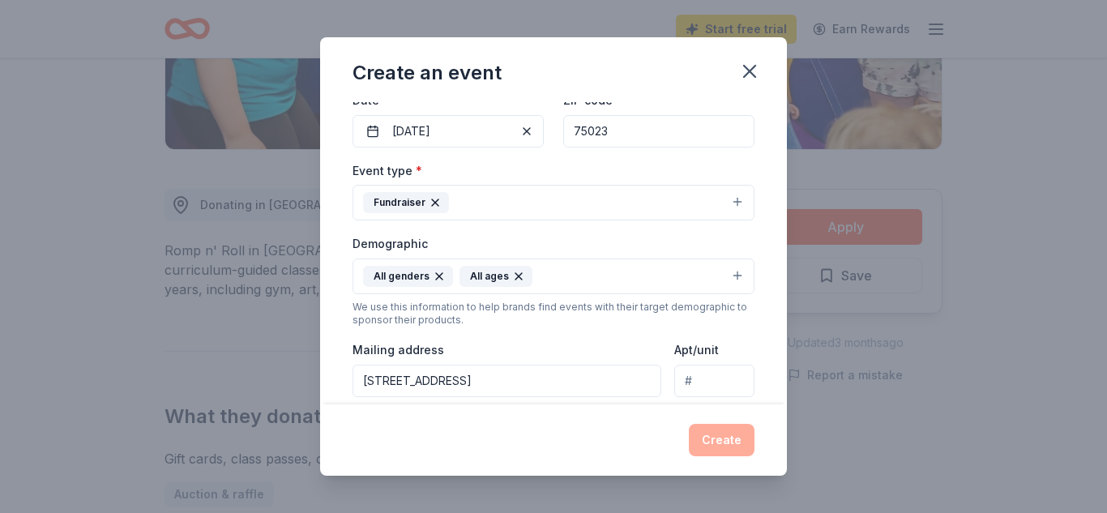
click at [443, 379] on input "3801 Rainier Rd" at bounding box center [507, 381] width 309 height 32
click at [332, 385] on div "Event name * Christie Elementary PTA Silent Auction and Fall Fest 52 /100 Event…" at bounding box center [553, 253] width 467 height 302
click at [492, 340] on div "Mailing address 3801 Rainier Rd" at bounding box center [507, 369] width 309 height 58
click at [703, 439] on div "Create" at bounding box center [554, 440] width 402 height 32
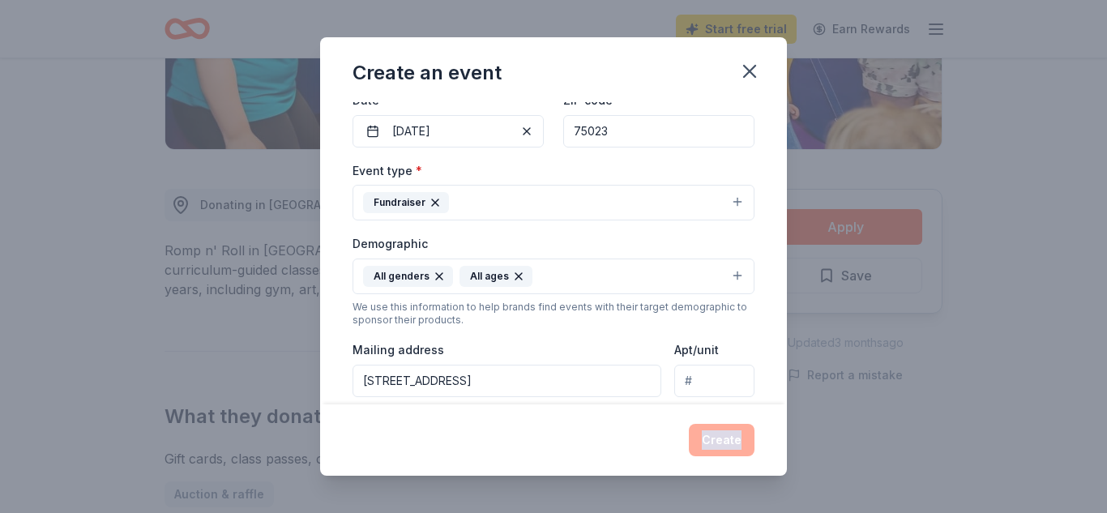
click at [703, 439] on div "Create" at bounding box center [554, 440] width 402 height 32
click at [614, 273] on button "All genders All ages" at bounding box center [554, 277] width 402 height 36
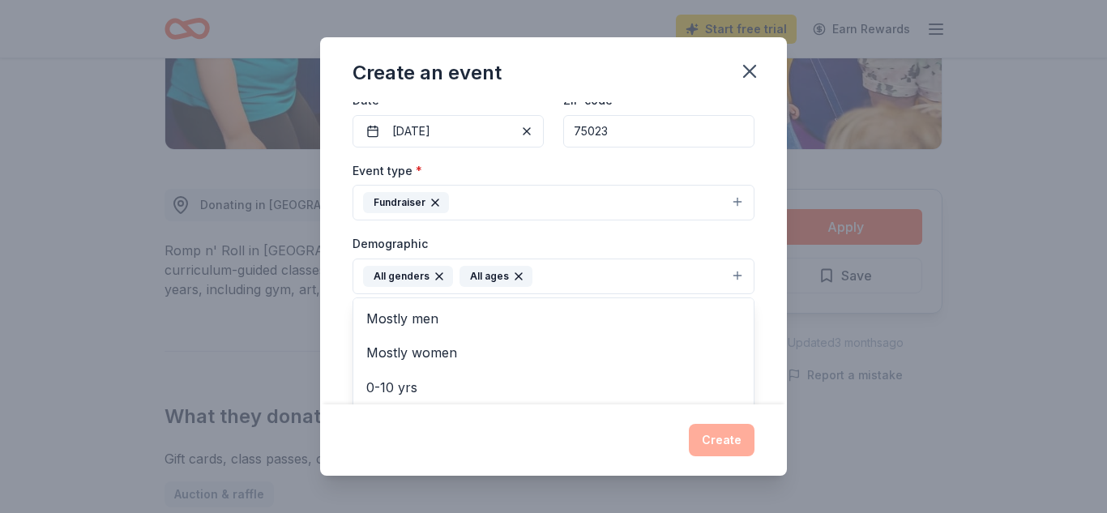
click at [625, 271] on button "All genders All ages" at bounding box center [554, 277] width 402 height 36
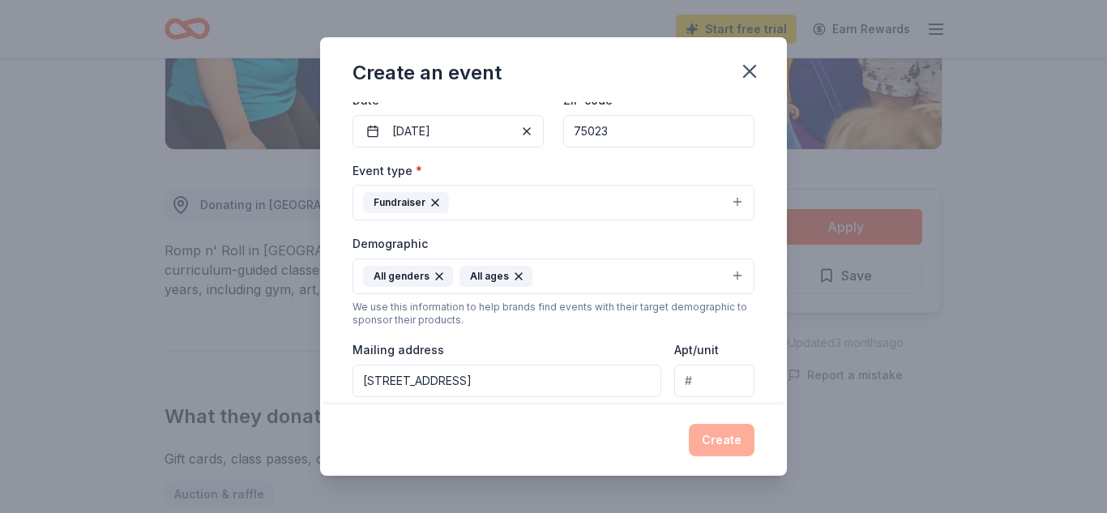
click at [585, 342] on div "Mailing address 3801 Rainier Rd" at bounding box center [507, 369] width 309 height 58
click at [551, 156] on div "Event name * Christie Elementary PTA Silent Auction and Fall Fest 52 /100 Event…" at bounding box center [554, 326] width 402 height 752
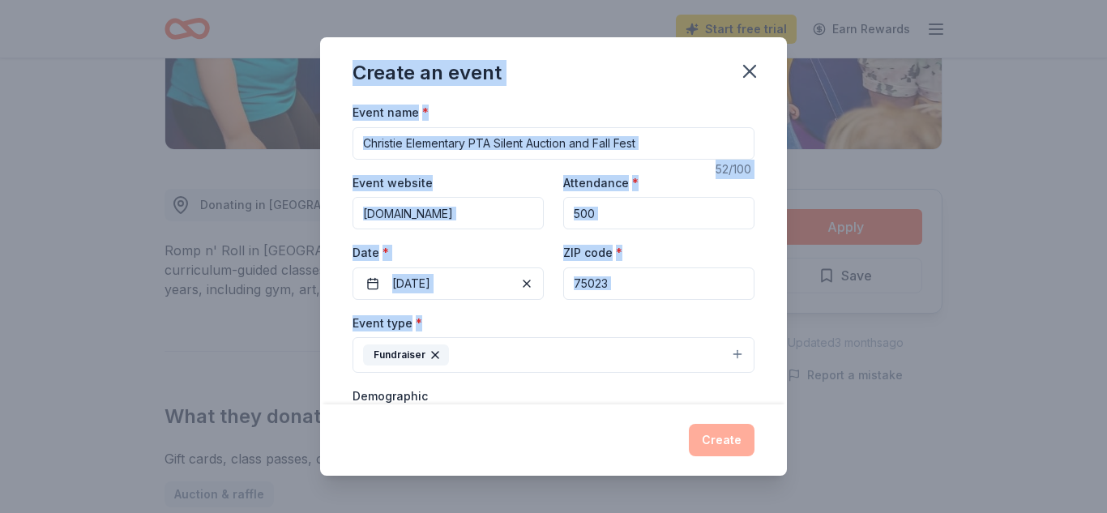
scroll to position [476, 0]
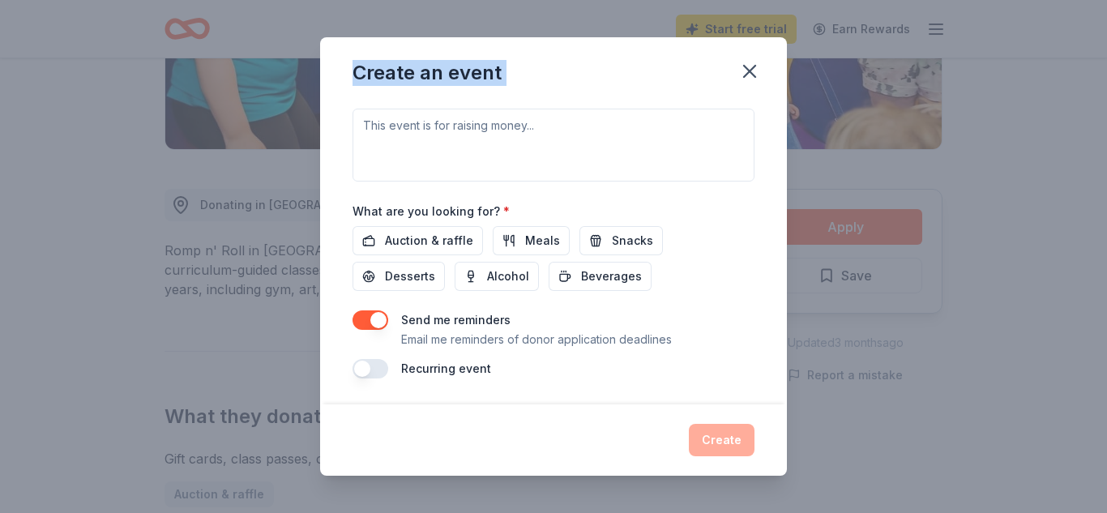
drag, startPoint x: 551, startPoint y: 156, endPoint x: 565, endPoint y: 551, distance: 395.8
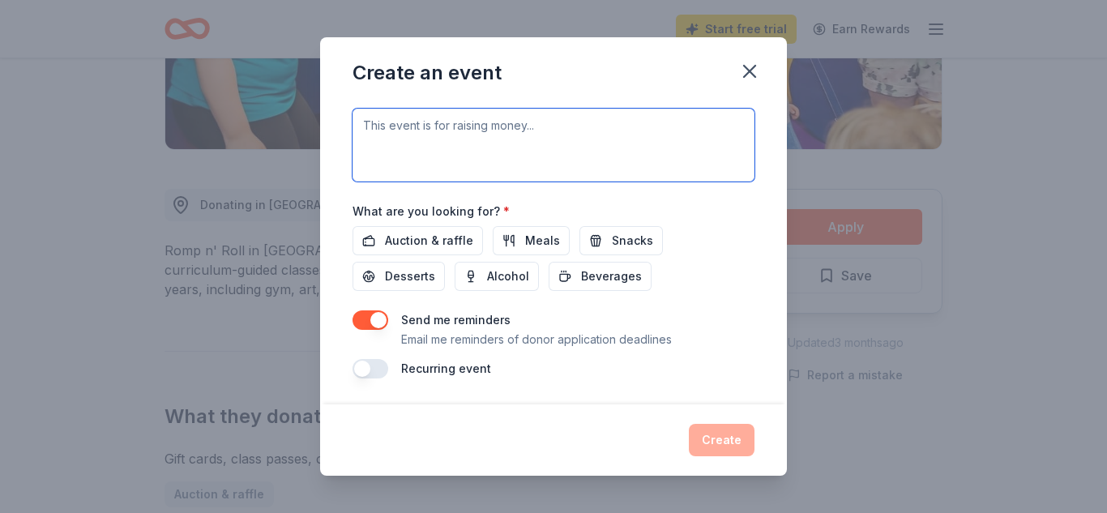
click at [417, 146] on textarea at bounding box center [554, 145] width 402 height 73
click at [476, 127] on textarea at bounding box center [554, 145] width 402 height 73
paste textarea "Christie Elementary, a Title I school in Plano, TX, is hosting our annual FALL …"
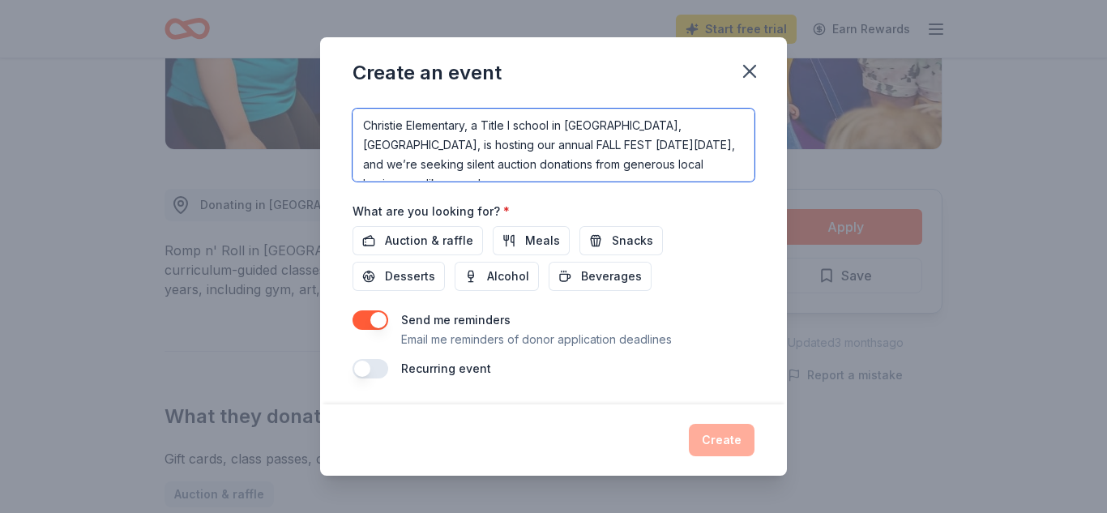
scroll to position [302, 0]
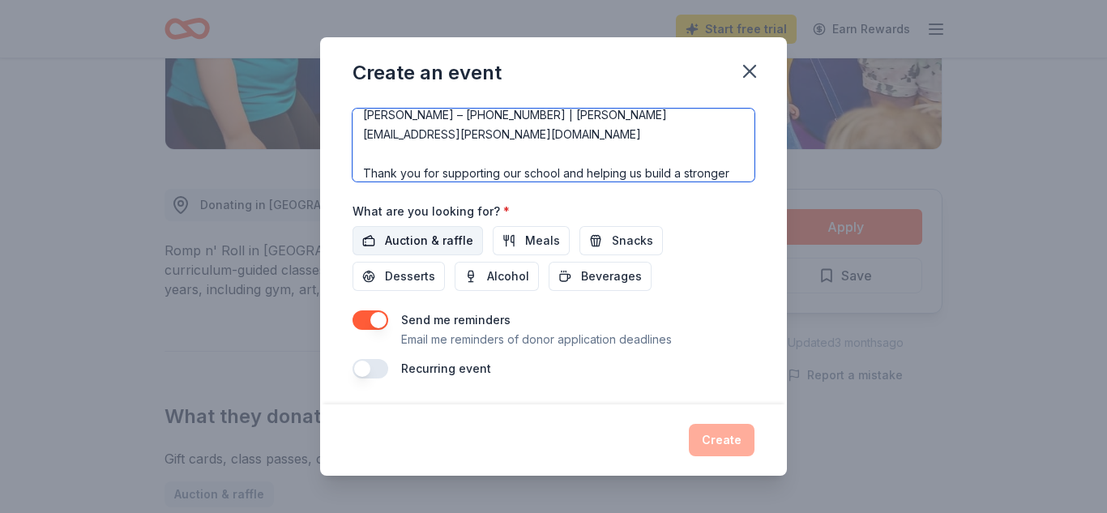
type textarea "Christie Elementary, a Title I school in Plano, TX, is hosting our annual FALL …"
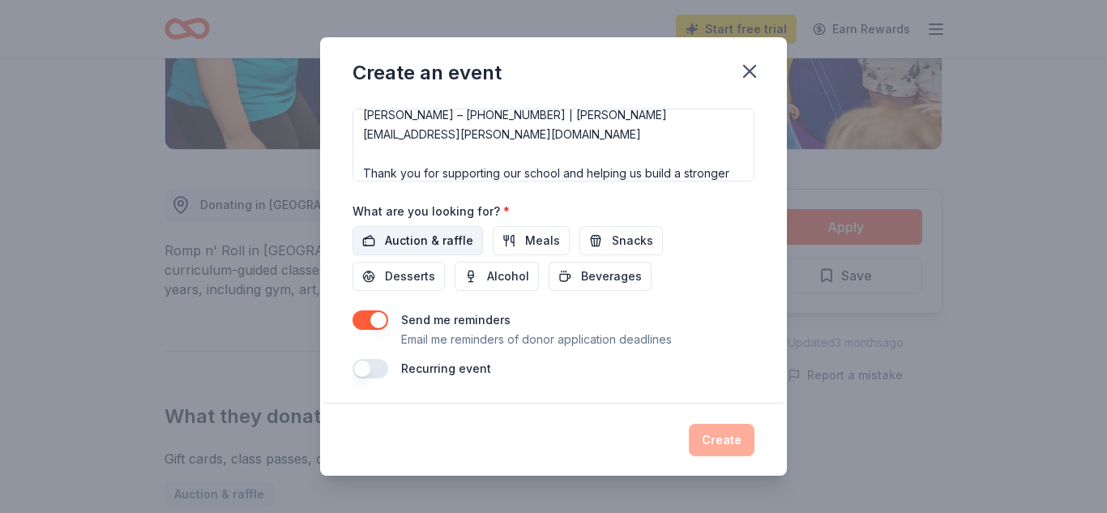
click at [439, 234] on span "Auction & raffle" at bounding box center [429, 240] width 88 height 19
click at [720, 320] on div "Send me reminders Email me reminders of donor application deadlines" at bounding box center [554, 329] width 402 height 39
click at [676, 302] on div "Event name * Christie Elementary PTA Silent Auction and Fall Fest 52 /100 Event…" at bounding box center [554, 2] width 402 height 752
click at [626, 198] on div "Event name * Christie Elementary PTA Silent Auction and Fall Fest 52 /100 Event…" at bounding box center [554, 2] width 402 height 752
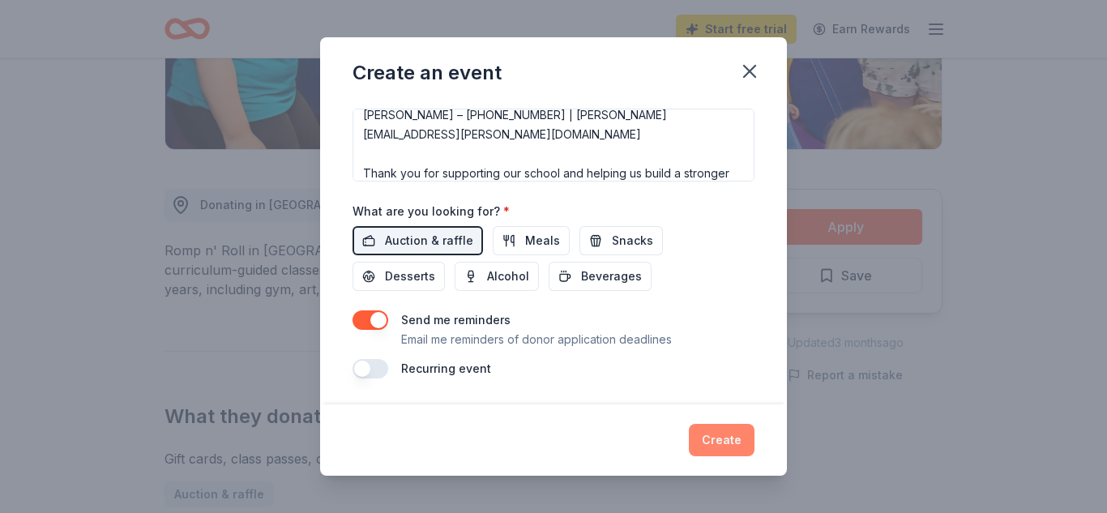
click at [722, 449] on button "Create" at bounding box center [722, 440] width 66 height 32
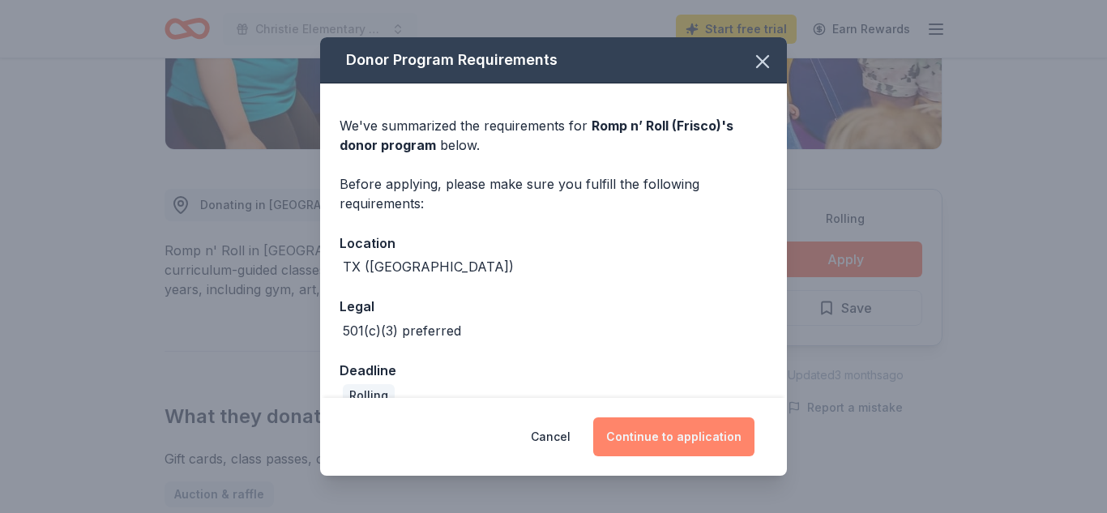
click at [686, 430] on button "Continue to application" at bounding box center [673, 436] width 161 height 39
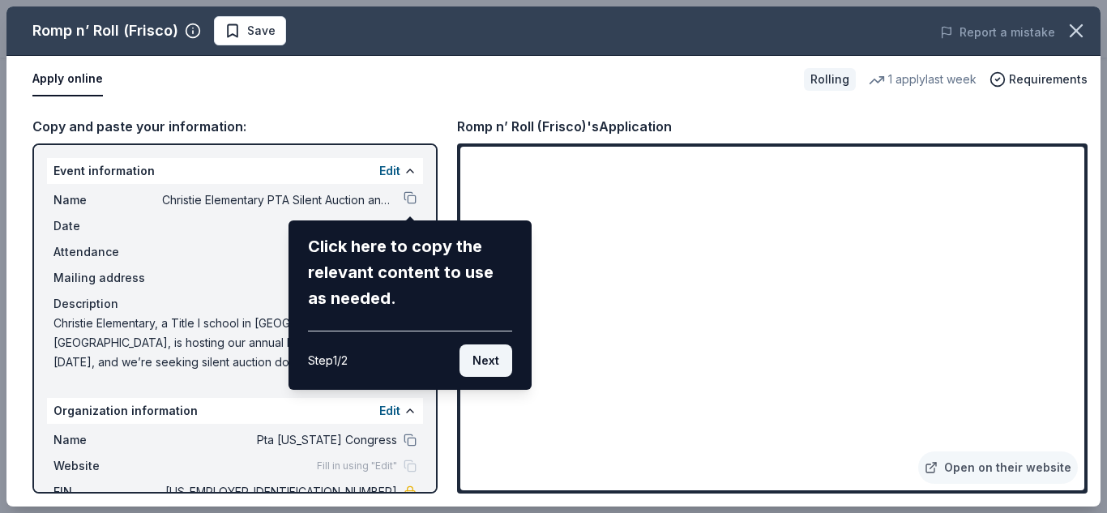
click at [475, 364] on button "Next" at bounding box center [486, 360] width 53 height 32
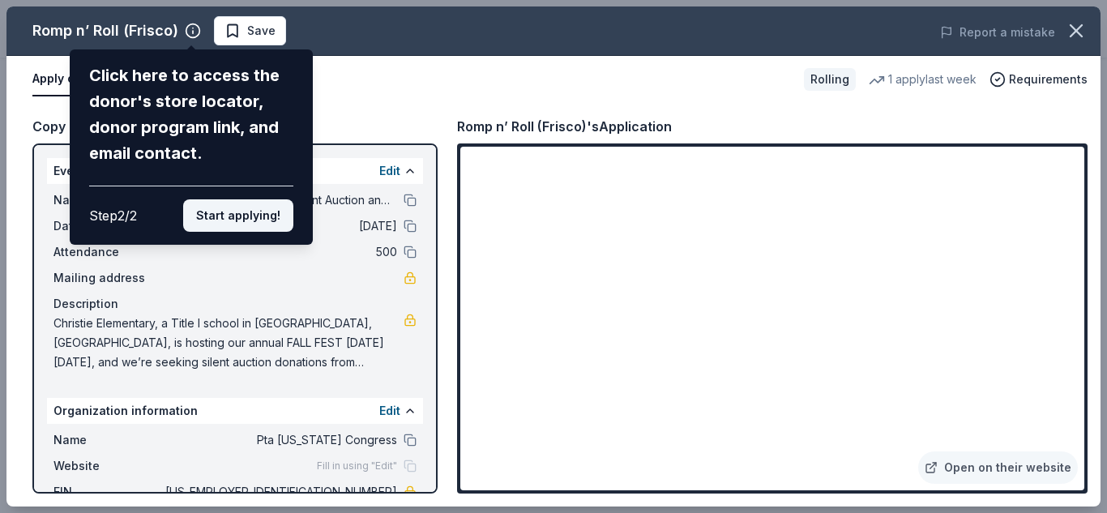
click at [236, 218] on button "Start applying!" at bounding box center [238, 215] width 110 height 32
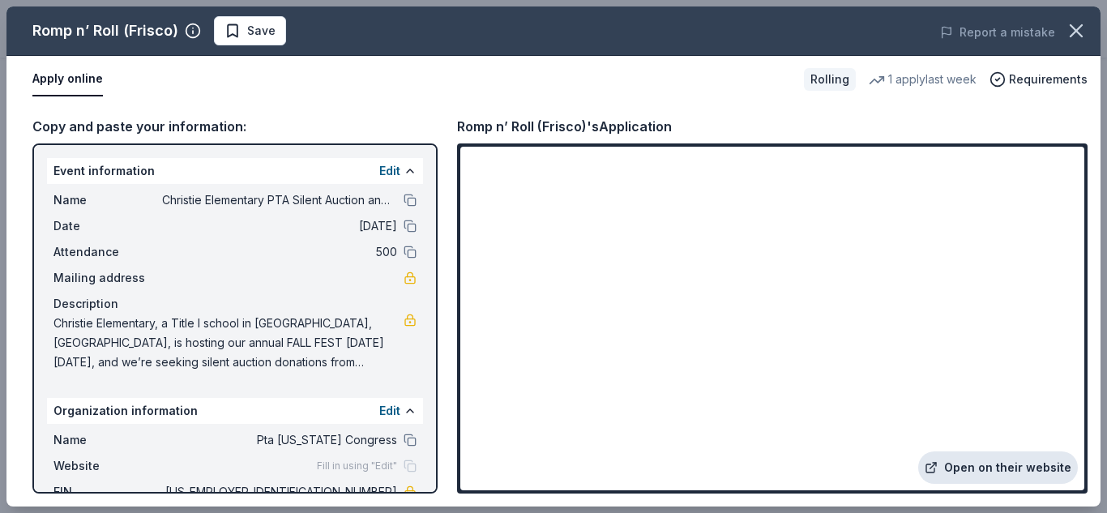
click at [962, 469] on link "Open on their website" at bounding box center [998, 467] width 160 height 32
